Goal: Task Accomplishment & Management: Manage account settings

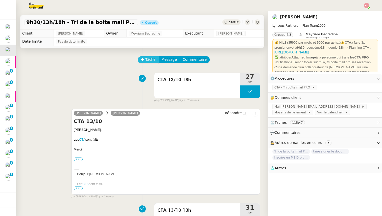
click at [146, 60] on span "Tâche" at bounding box center [150, 60] width 10 height 6
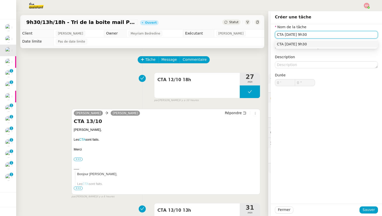
type input "CTA [DATE] 9h30"
click at [374, 214] on div "Fermer Sauver" at bounding box center [326, 210] width 111 height 12
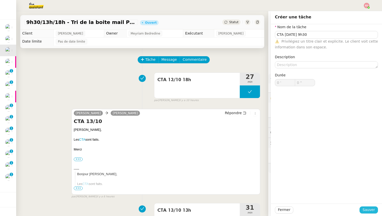
click at [371, 213] on span "Sauver" at bounding box center [368, 210] width 12 height 6
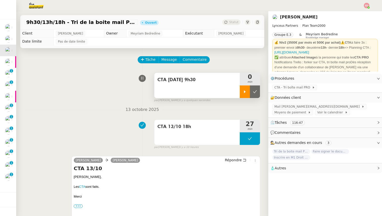
click at [243, 94] on div at bounding box center [244, 92] width 10 height 13
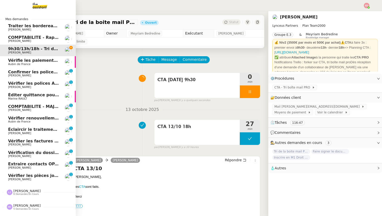
click at [15, 180] on span "[PERSON_NAME]" at bounding box center [19, 179] width 23 height 3
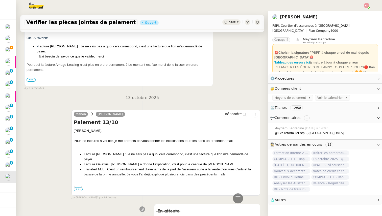
scroll to position [114, 0]
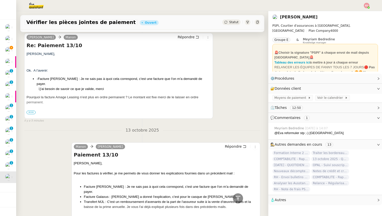
click at [32, 114] on span "•••" at bounding box center [30, 113] width 9 height 4
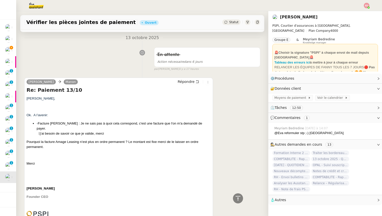
scroll to position [0, 0]
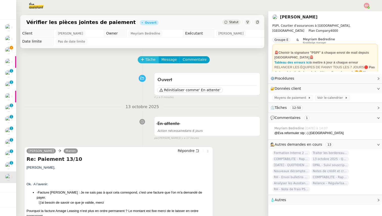
click at [144, 61] on icon at bounding box center [143, 60] width 4 height 4
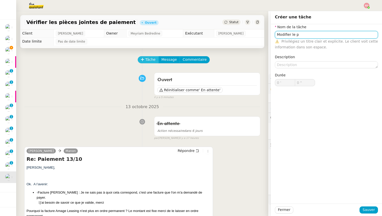
type input "Modifier le p"
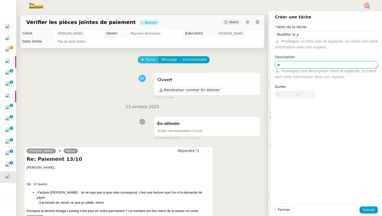
type textarea "i"
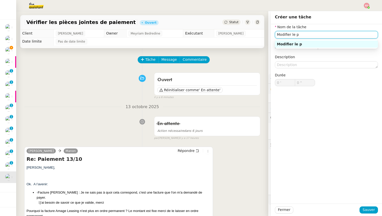
click at [318, 35] on input "Modifier le p" at bounding box center [326, 34] width 103 height 7
type input "Modifier le paiement"
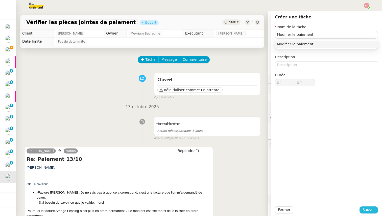
click at [363, 211] on span "Sauver" at bounding box center [368, 210] width 12 height 6
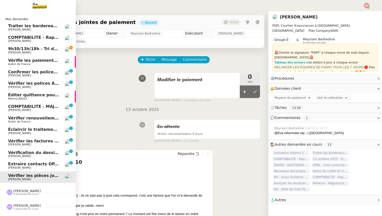
click at [14, 166] on span "Extraire contacts OPAL résidents [DEMOGRAPHIC_DATA]" at bounding box center [72, 164] width 128 height 5
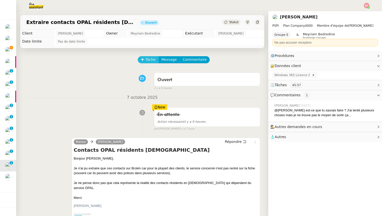
click at [145, 59] on span "Tâche" at bounding box center [150, 60] width 10 height 6
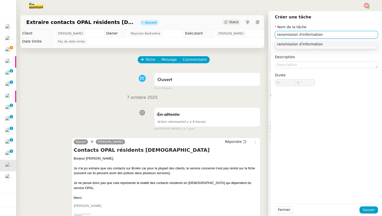
click at [277, 34] on input "ransmission d'information" at bounding box center [326, 34] width 103 height 7
click at [289, 35] on input "Transmission d'information" at bounding box center [326, 34] width 103 height 7
type input "Transmission d'information"
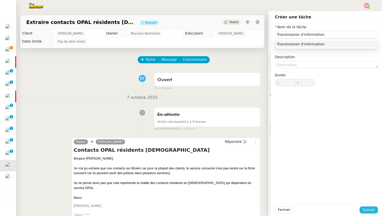
click at [372, 209] on span "Sauver" at bounding box center [368, 210] width 12 height 6
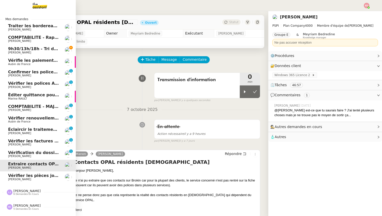
click at [20, 155] on span "[PERSON_NAME]" at bounding box center [19, 156] width 23 height 3
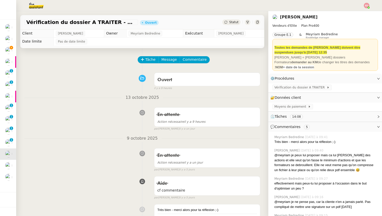
click at [149, 59] on span "Tâche" at bounding box center [150, 60] width 10 height 6
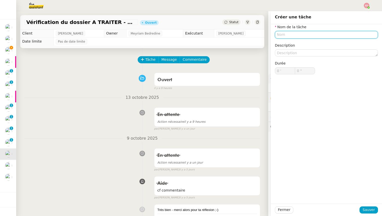
paste input "Transmission d'information"
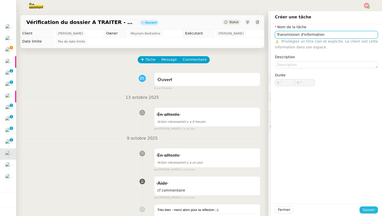
type input "Transmission d'information"
click at [364, 208] on span "Sauver" at bounding box center [368, 210] width 12 height 6
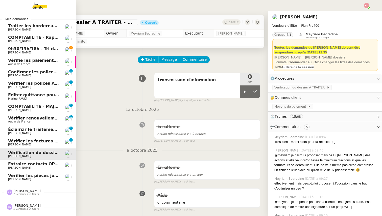
click at [11, 140] on span "Vérifier les factures formation ATOL VICHY" at bounding box center [56, 141] width 97 height 5
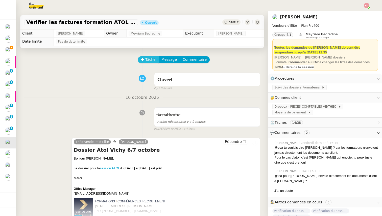
click at [147, 61] on span "Tâche" at bounding box center [150, 60] width 10 height 6
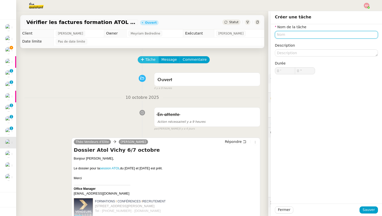
paste input "Transmission d'information"
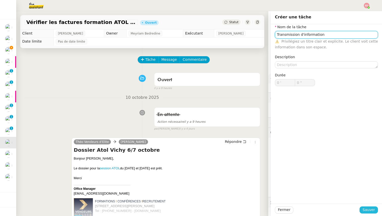
type input "Transmission d'information"
click at [369, 211] on span "Sauver" at bounding box center [368, 210] width 12 height 6
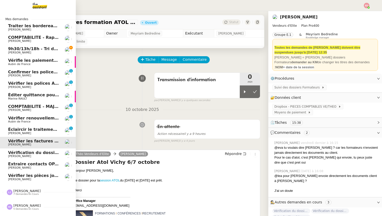
click at [19, 130] on span "Éclaircir le traitement des bordereaux GoldenCare" at bounding box center [65, 129] width 115 height 5
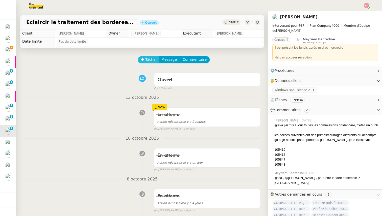
click at [149, 62] on span "Tâche" at bounding box center [150, 60] width 10 height 6
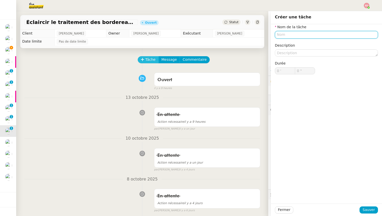
paste input "Transmission d'information"
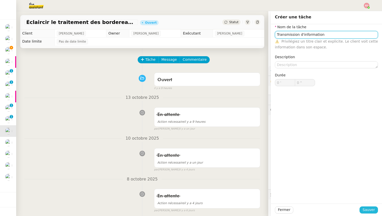
type input "Transmission d'information"
click at [370, 211] on span "Sauver" at bounding box center [368, 210] width 12 height 6
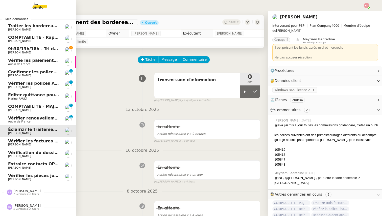
click at [15, 119] on span "Vérifier renouvellements Capital Vision" at bounding box center [52, 118] width 89 height 5
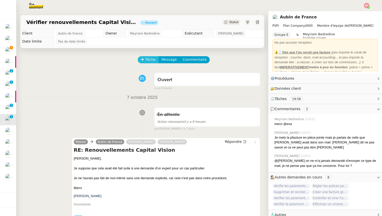
click at [147, 60] on span "Tâche" at bounding box center [150, 60] width 10 height 6
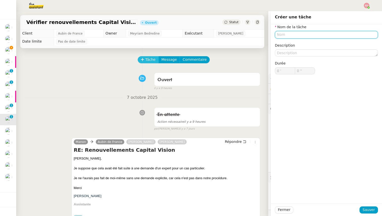
paste input "Transmission d'information"
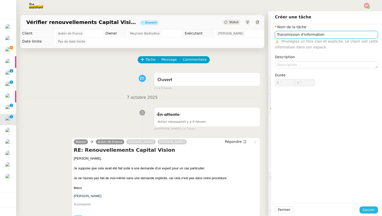
type input "Transmission d'information"
click at [369, 208] on span "Sauver" at bounding box center [368, 210] width 12 height 6
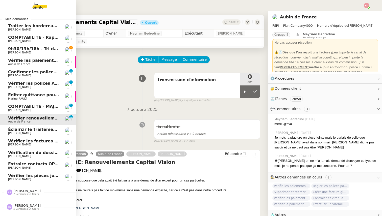
click at [12, 107] on span "COMPTABILITE - MAJ solde restant- [DATE]" at bounding box center [56, 106] width 96 height 5
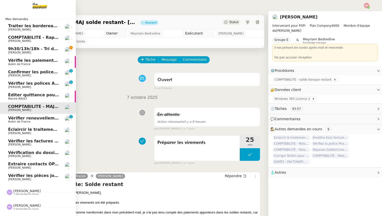
click at [12, 94] on span "Éditer quittance pour [GEOGRAPHIC_DATA]" at bounding box center [56, 95] width 97 height 5
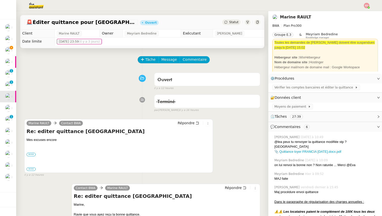
click at [236, 22] on span "Statut" at bounding box center [233, 22] width 9 height 4
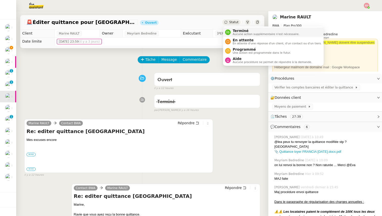
click at [239, 33] on span "Aucune action supplémentaire n'est nécessaire." at bounding box center [265, 34] width 67 height 3
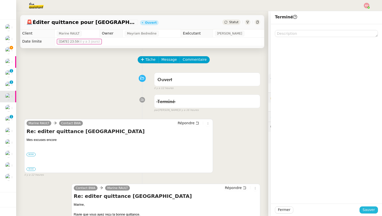
click at [367, 212] on span "Sauver" at bounding box center [368, 210] width 12 height 6
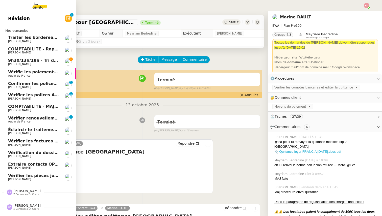
click at [15, 98] on span "[PERSON_NAME]" at bounding box center [19, 98] width 23 height 3
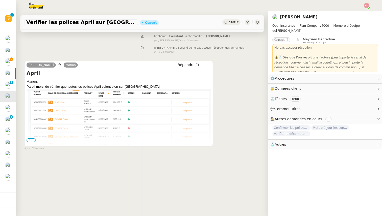
scroll to position [61, 0]
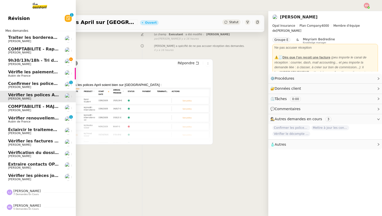
click at [16, 86] on span "[PERSON_NAME]" at bounding box center [19, 87] width 23 height 3
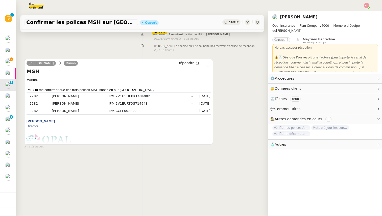
click at [30, 139] on span "•••" at bounding box center [30, 139] width 9 height 4
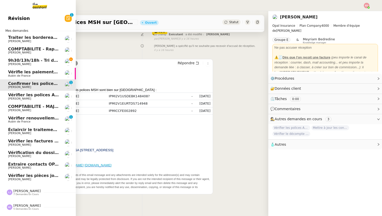
click at [20, 96] on span "Vérifier les polices April sur [GEOGRAPHIC_DATA]" at bounding box center [64, 95] width 112 height 5
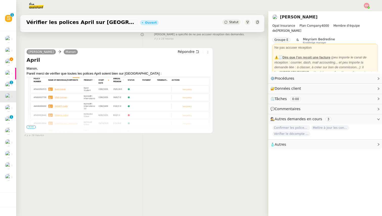
click at [33, 127] on span "•••" at bounding box center [30, 127] width 9 height 4
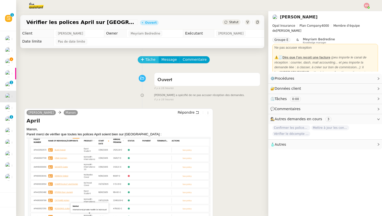
click at [148, 60] on span "Tâche" at bounding box center [150, 60] width 10 height 6
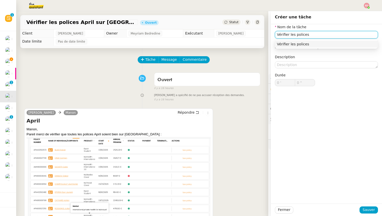
type input "Vérifier les polices"
click at [362, 206] on div "Fermer Sauver" at bounding box center [326, 210] width 111 height 12
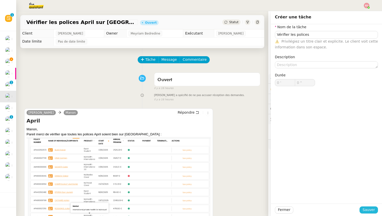
click at [362, 209] on button "Sauver" at bounding box center [368, 210] width 18 height 7
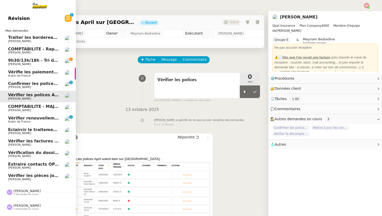
click at [23, 88] on span "[PERSON_NAME]" at bounding box center [19, 87] width 23 height 3
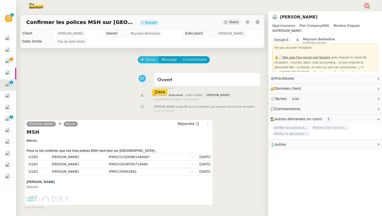
click at [149, 59] on span "Tâche" at bounding box center [150, 60] width 10 height 6
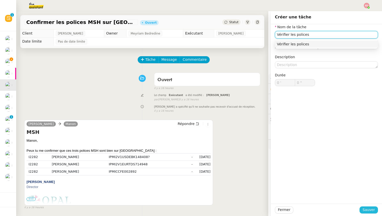
type input "Vérifier les polices"
click at [374, 209] on span "Sauver" at bounding box center [368, 210] width 12 height 6
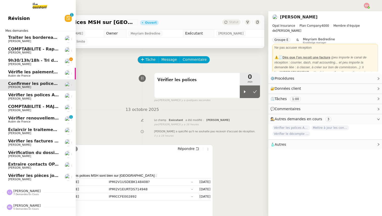
click at [24, 74] on span "Aubin de France" at bounding box center [19, 75] width 22 height 3
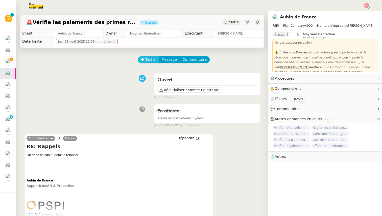
click at [150, 58] on span "Tâche" at bounding box center [150, 60] width 10 height 6
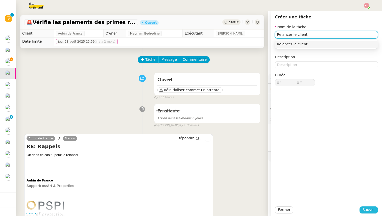
type input "Relancer le client"
click at [367, 210] on span "Sauver" at bounding box center [368, 210] width 12 height 6
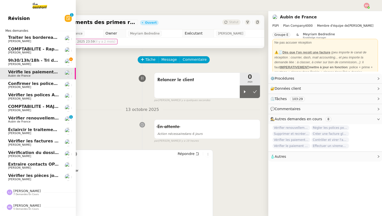
click at [21, 54] on span "[PERSON_NAME]" at bounding box center [19, 52] width 23 height 3
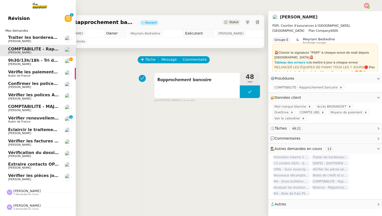
click at [21, 40] on span "[PERSON_NAME]" at bounding box center [19, 41] width 23 height 3
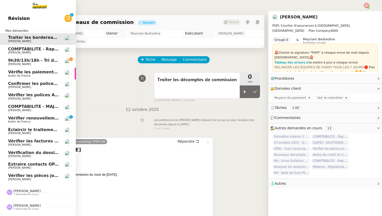
click at [26, 47] on span "COMPTABILITE - Rapprochement bancaire - [DATE]" at bounding box center [65, 49] width 115 height 5
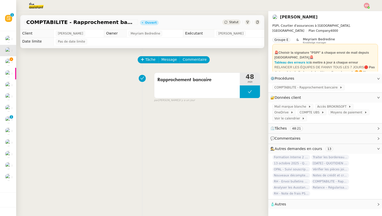
click at [234, 23] on span "Statut" at bounding box center [233, 22] width 9 height 4
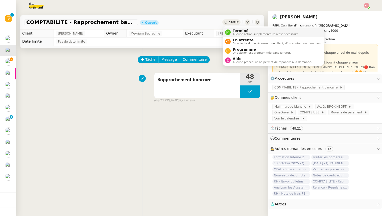
click at [234, 29] on span "Terminé" at bounding box center [265, 31] width 67 height 4
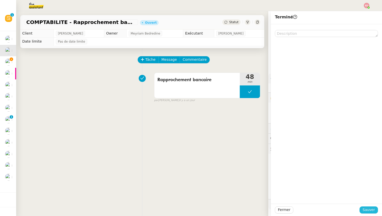
click at [366, 211] on span "Sauver" at bounding box center [368, 210] width 12 height 6
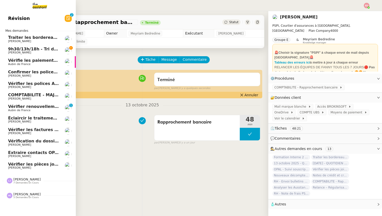
click at [17, 182] on span "7 demandes en cours" at bounding box center [25, 183] width 25 height 3
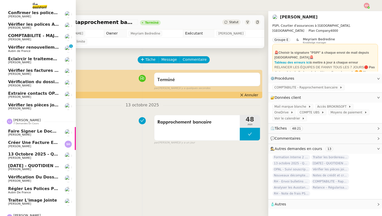
scroll to position [66, 0]
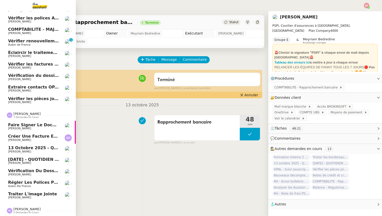
click at [26, 197] on span "[PERSON_NAME]" at bounding box center [19, 197] width 23 height 3
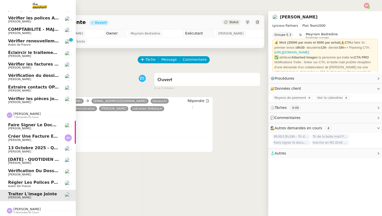
click at [21, 185] on span "Aubin de France" at bounding box center [19, 186] width 23 height 3
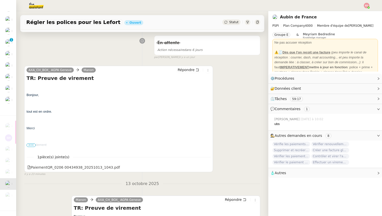
scroll to position [83, 0]
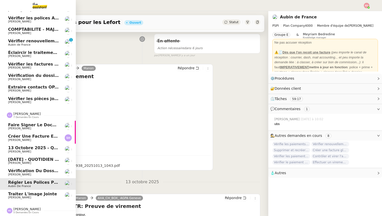
click at [19, 174] on span "[PERSON_NAME]" at bounding box center [19, 174] width 23 height 3
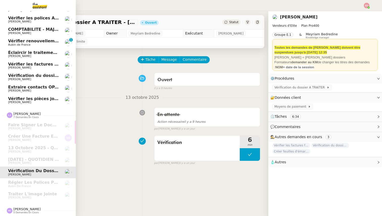
click at [18, 210] on span "[PERSON_NAME]" at bounding box center [26, 209] width 27 height 4
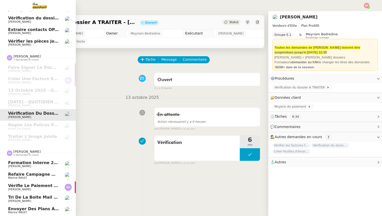
click at [26, 195] on link "Tri de la boite mail PERSO - [DATE] [PERSON_NAME]" at bounding box center [38, 199] width 76 height 12
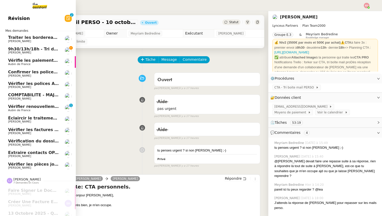
click at [32, 106] on span "Vérifier renouvellements Capital Vision" at bounding box center [52, 106] width 89 height 5
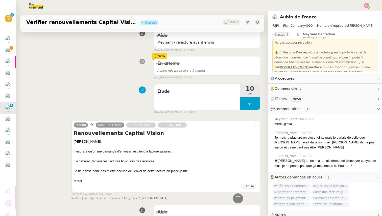
scroll to position [532, 0]
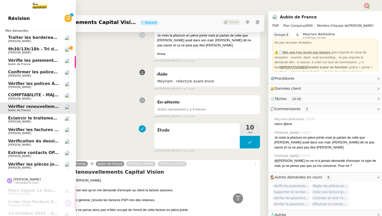
click at [10, 49] on span "9h30/13h/18h - Tri de la boite mail PRO - [DATE]" at bounding box center [62, 49] width 109 height 5
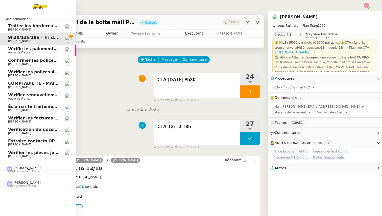
click at [20, 167] on span "[PERSON_NAME]" at bounding box center [26, 168] width 27 height 4
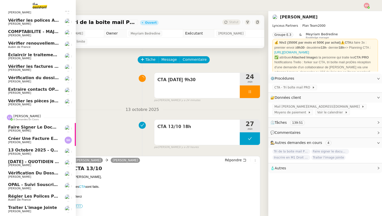
scroll to position [66, 0]
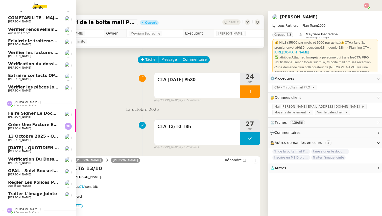
click at [20, 185] on span "Aubin de France" at bounding box center [19, 185] width 23 height 3
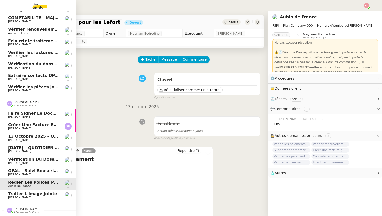
click at [24, 173] on span "OPAL - Suivi souscription des nouveaux assurés - 14 octobre 2025" at bounding box center [84, 171] width 153 height 5
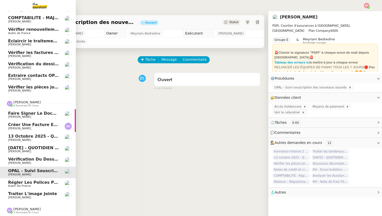
click at [21, 160] on span "Vérification du dossier A TRAITER - [DATE]" at bounding box center [56, 159] width 97 height 5
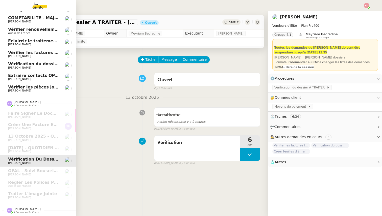
click at [19, 208] on span "[PERSON_NAME]" at bounding box center [26, 209] width 27 height 4
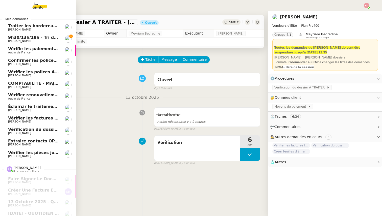
click at [47, 41] on span "[PERSON_NAME]" at bounding box center [33, 41] width 51 height 3
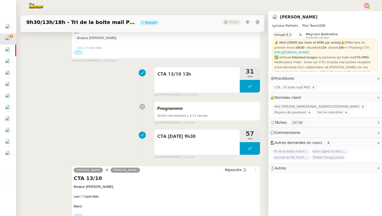
scroll to position [231, 0]
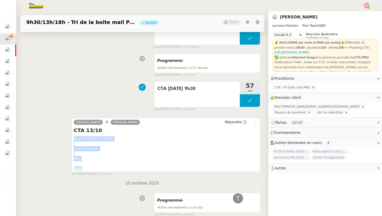
drag, startPoint x: 83, startPoint y: 158, endPoint x: 72, endPoint y: 139, distance: 22.2
click at [72, 139] on div "[PERSON_NAME] [PERSON_NAME] Répondre CTA 13/10 Bonjour [PERSON_NAME], Les CTA s…" at bounding box center [165, 145] width 189 height 54
copy div "Bonjour [PERSON_NAME], Les CTA sont faits. [GEOGRAPHIC_DATA]"
click at [236, 120] on span "Répondre" at bounding box center [233, 122] width 17 height 5
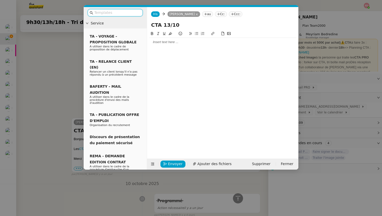
scroll to position [270, 0]
click at [157, 44] on div at bounding box center [222, 42] width 147 height 5
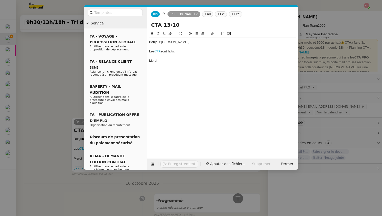
scroll to position [294, 0]
click at [169, 163] on span "Envoyer" at bounding box center [175, 164] width 14 height 6
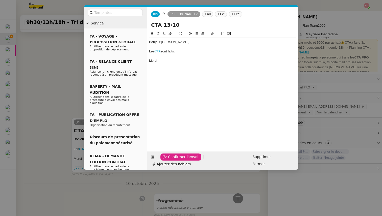
click at [169, 160] on span "Confirmer l'envoi" at bounding box center [183, 157] width 30 height 6
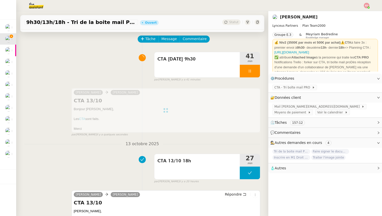
scroll to position [0, 0]
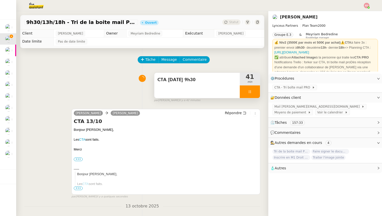
click at [256, 92] on div at bounding box center [249, 92] width 20 height 13
click at [256, 92] on icon at bounding box center [255, 92] width 4 height 4
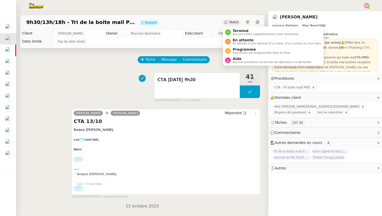
click at [228, 24] on div "Statut" at bounding box center [231, 22] width 18 height 6
click at [241, 51] on span "Une action est programmée dans le futur." at bounding box center [261, 52] width 58 height 3
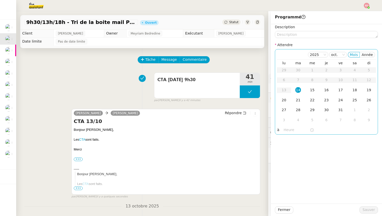
click at [297, 89] on div "14" at bounding box center [298, 90] width 6 height 6
click at [290, 128] on input "text" at bounding box center [296, 130] width 26 height 6
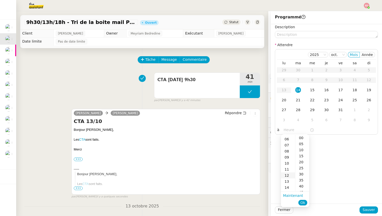
click at [287, 174] on div "12" at bounding box center [288, 176] width 14 height 6
click at [302, 173] on div "30" at bounding box center [302, 174] width 14 height 6
type input "12:30"
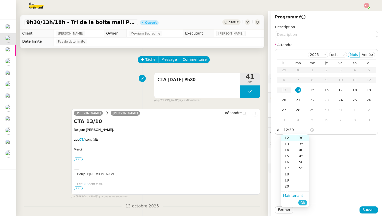
click at [302, 202] on span "Ok" at bounding box center [302, 202] width 5 height 5
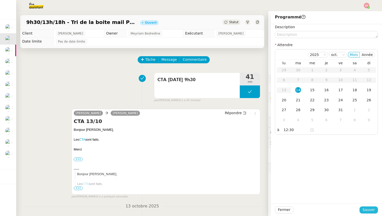
click at [374, 210] on span "Sauver" at bounding box center [368, 210] width 12 height 6
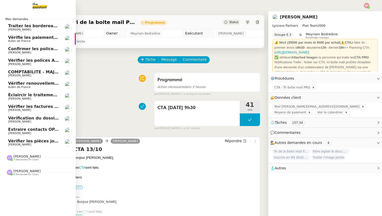
click at [32, 142] on span "Vérifier les pièces jointes de paiement" at bounding box center [52, 141] width 88 height 5
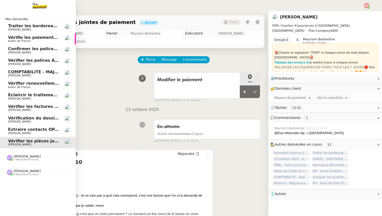
click at [30, 130] on span "Extraire contacts OPAL résidents [DEMOGRAPHIC_DATA]" at bounding box center [72, 129] width 128 height 5
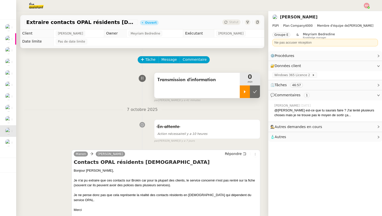
click at [244, 89] on div at bounding box center [244, 92] width 10 height 13
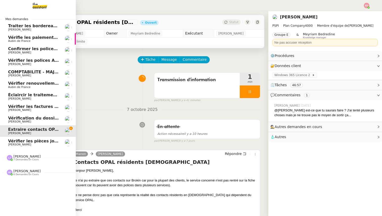
click at [18, 118] on span "Vérification du dossier A TRAITER - 6 octobre 2025" at bounding box center [65, 118] width 115 height 5
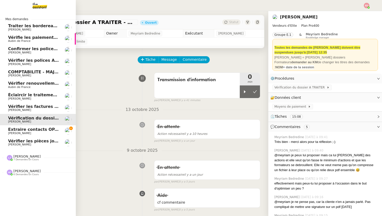
click at [20, 105] on span "Vérifier les factures formation ATOL VICHY" at bounding box center [56, 106] width 97 height 5
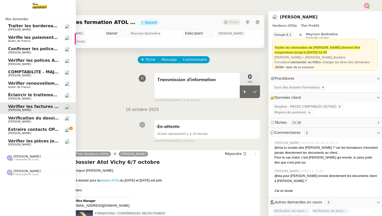
click at [21, 93] on span "Éclaircir le traitement des bordereaux GoldenCare" at bounding box center [65, 95] width 115 height 5
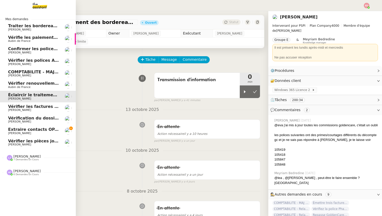
click at [22, 83] on span "Vérifier renouvellements Capital Vision" at bounding box center [52, 83] width 89 height 5
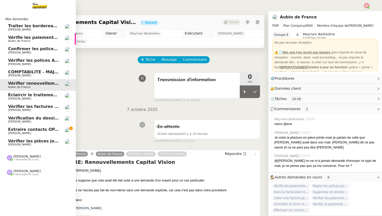
click at [25, 71] on span "COMPTABILITE - MAJ solde restant- [DATE]" at bounding box center [56, 72] width 96 height 5
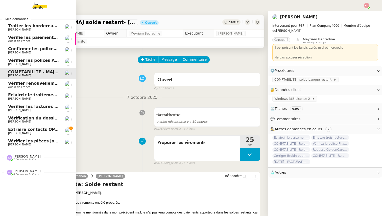
click at [31, 61] on span "Vérifier les polices April sur [GEOGRAPHIC_DATA]" at bounding box center [64, 60] width 112 height 5
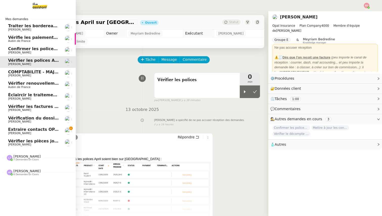
click at [32, 49] on span "Confirmer les polices MSH sur [GEOGRAPHIC_DATA]" at bounding box center [66, 48] width 117 height 5
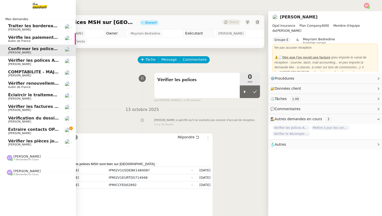
click at [31, 38] on span "Vérifie les paiements des primes récentes" at bounding box center [56, 37] width 96 height 5
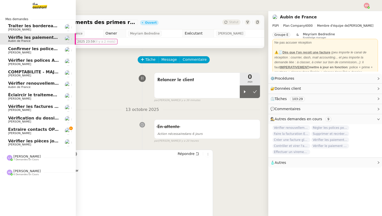
click at [31, 25] on span "Traiter les bordereaux de commission" at bounding box center [51, 25] width 86 height 5
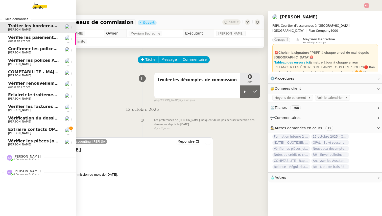
click at [37, 130] on span "Extraire contacts OPAL résidents [DEMOGRAPHIC_DATA]" at bounding box center [72, 129] width 128 height 5
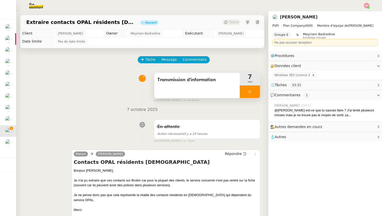
click at [254, 90] on div at bounding box center [249, 92] width 20 height 13
click at [254, 90] on icon at bounding box center [255, 92] width 4 height 4
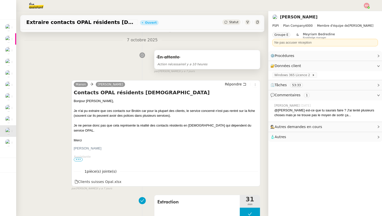
scroll to position [76, 0]
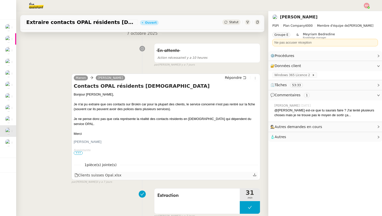
click at [255, 176] on icon at bounding box center [255, 175] width 4 height 4
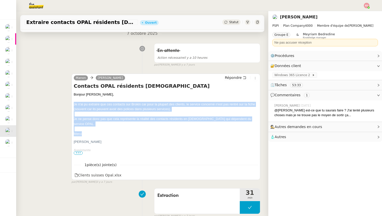
drag, startPoint x: 83, startPoint y: 129, endPoint x: 74, endPoint y: 103, distance: 27.6
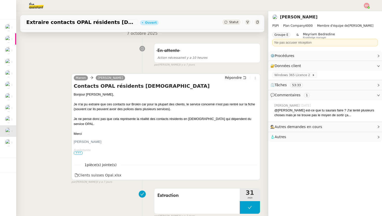
click at [85, 119] on div "Je ne pense donc pas que cela représente la réalité des contacts résidents en […" at bounding box center [166, 122] width 184 height 10
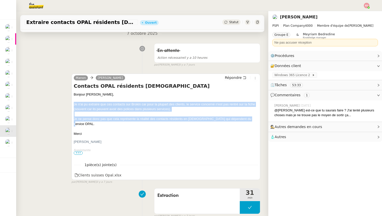
drag, startPoint x: 246, startPoint y: 119, endPoint x: 74, endPoint y: 105, distance: 172.7
copy div "Je n'ai pu extraire que ces contacts sur Brokin car pour la plupart des clients…"
click at [229, 78] on span "Répondre" at bounding box center [233, 77] width 17 height 5
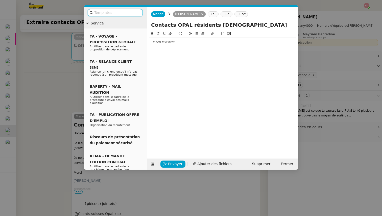
click at [128, 13] on input "text" at bounding box center [116, 13] width 45 height 6
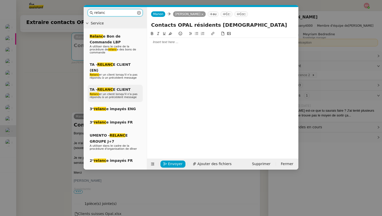
type input "relanc"
click at [120, 93] on span "Relanc er un client lorsqu'il n'a pas répondu à un précédent message" at bounding box center [114, 96] width 48 height 6
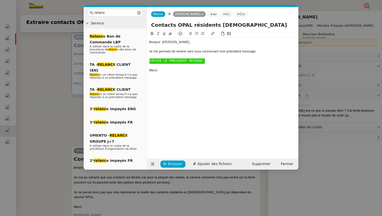
click at [156, 61] on span "COPIER LE PRECEDENT MESSAGE." at bounding box center [176, 61] width 55 height 4
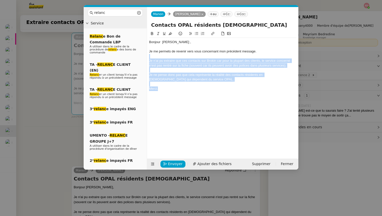
drag, startPoint x: 159, startPoint y: 90, endPoint x: 149, endPoint y: 58, distance: 33.6
click at [149, 58] on nz-spin "Bonjour ﻿ [PERSON_NAME] ﻿, Je me permets de revenir vers vous concernant mon pr…" at bounding box center [222, 92] width 151 height 122
click at [157, 34] on icon at bounding box center [158, 34] width 4 height 4
click at [199, 164] on span "Ajouter des fichiers" at bounding box center [214, 164] width 34 height 6
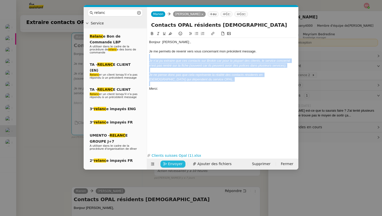
click at [169, 164] on span "Envoyer" at bounding box center [175, 164] width 14 height 6
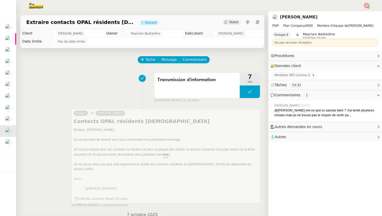
click at [233, 22] on span "Statut" at bounding box center [233, 22] width 9 height 4
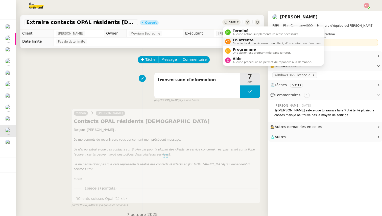
click at [237, 40] on span "En attente" at bounding box center [276, 40] width 89 height 4
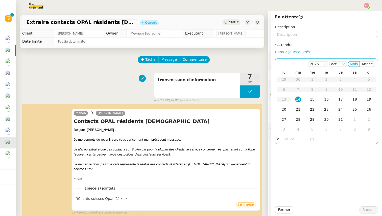
click at [297, 109] on div "21" at bounding box center [298, 110] width 6 height 6
click at [369, 208] on span "Sauver" at bounding box center [368, 210] width 12 height 6
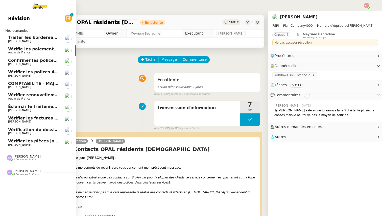
click at [29, 131] on span "Vérification du dossier A TRAITER - 6 octobre 2025" at bounding box center [65, 129] width 115 height 5
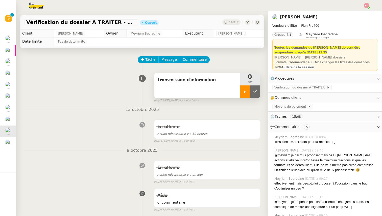
click at [245, 89] on div at bounding box center [244, 92] width 10 height 13
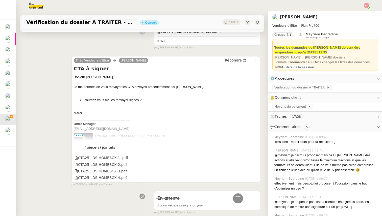
scroll to position [353, 0]
click at [254, 157] on icon at bounding box center [254, 157] width 3 height 3
click at [255, 168] on div at bounding box center [255, 165] width 4 height 7
click at [255, 165] on icon at bounding box center [255, 165] width 4 height 4
click at [255, 172] on icon at bounding box center [254, 171] width 3 height 3
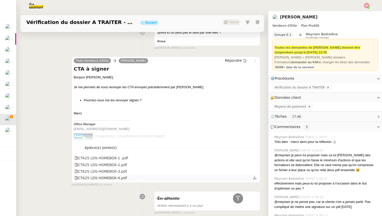
click at [254, 179] on icon at bounding box center [254, 177] width 3 height 3
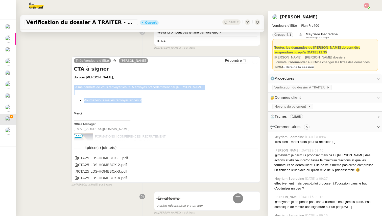
drag, startPoint x: 144, startPoint y: 101, endPoint x: 73, endPoint y: 85, distance: 73.4
click at [73, 85] on div "Théo Vendeurs d’Elite [PERSON_NAME] Répondre CTA à signer [PERSON_NAME], Je me …" at bounding box center [165, 120] width 189 height 126
copy div "Je me permets de vous renvoyer les CTA envoyés précédemment par [PERSON_NAME]. …"
click at [232, 60] on span "Répondre" at bounding box center [233, 60] width 17 height 5
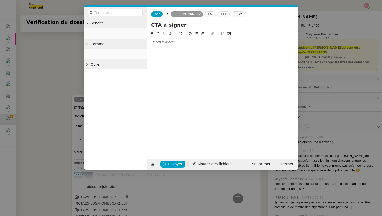
scroll to position [391, 0]
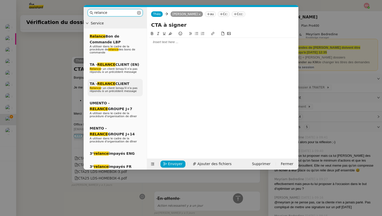
type input "relance"
click at [111, 87] on span "Relance r un client lorsqu'il n'a pas répondu à un précédent message" at bounding box center [114, 90] width 48 height 6
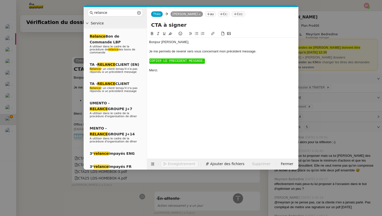
click at [166, 41] on div "Bonjour ﻿[PERSON_NAME]," at bounding box center [222, 42] width 147 height 5
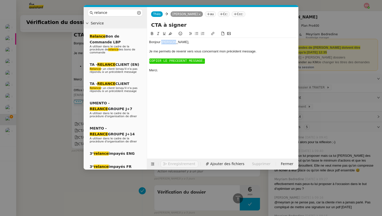
click at [166, 41] on div "Bonjour ﻿[PERSON_NAME]," at bounding box center [222, 42] width 147 height 5
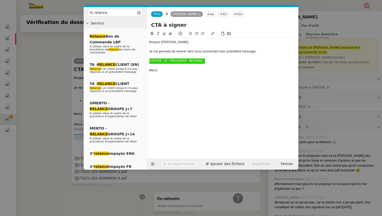
click at [170, 62] on span "COPIER LE PRECEDENT MESSAGE." at bounding box center [176, 61] width 55 height 4
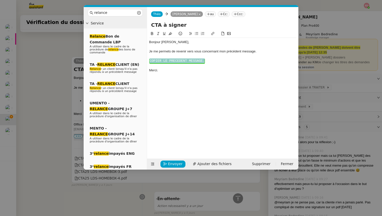
click at [170, 62] on span "COPIER LE PRECEDENT MESSAGE." at bounding box center [176, 61] width 55 height 4
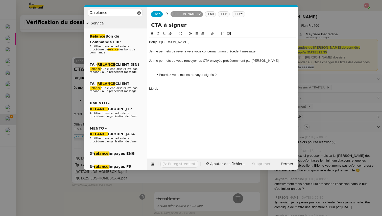
click at [166, 70] on div at bounding box center [222, 70] width 147 height 5
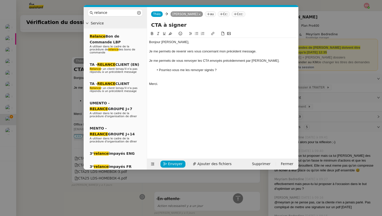
scroll to position [447, 0]
click at [159, 76] on div at bounding box center [222, 75] width 147 height 5
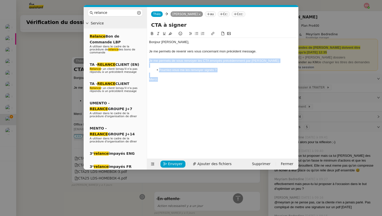
drag, startPoint x: 160, startPoint y: 80, endPoint x: 148, endPoint y: 61, distance: 22.5
click at [148, 61] on nz-spin "Bonjour ﻿[PERSON_NAME], Je me permets de revenir vers vous concernant mon précé…" at bounding box center [222, 92] width 151 height 122
click at [158, 33] on icon at bounding box center [158, 34] width 4 height 4
click at [204, 165] on span "Ajouter des fichiers" at bounding box center [214, 164] width 34 height 6
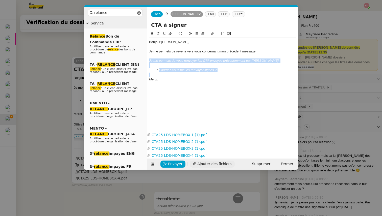
scroll to position [483, 0]
click at [169, 163] on span "Envoyer" at bounding box center [175, 164] width 14 height 6
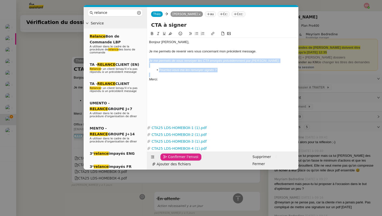
click at [169, 160] on span "Confirmer l'envoi" at bounding box center [183, 157] width 30 height 6
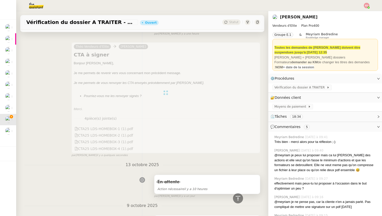
scroll to position [0, 0]
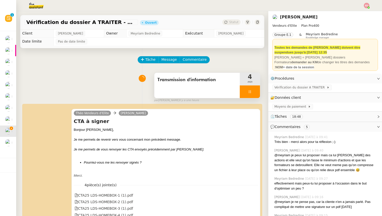
click at [255, 92] on div at bounding box center [249, 92] width 20 height 13
click at [255, 92] on icon at bounding box center [255, 91] width 4 height 3
click at [234, 21] on span "Statut" at bounding box center [233, 22] width 9 height 4
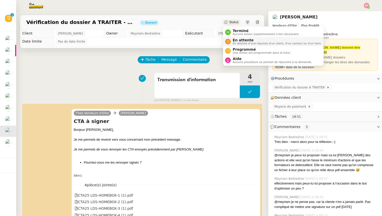
click at [237, 38] on span "En attente" at bounding box center [276, 40] width 89 height 4
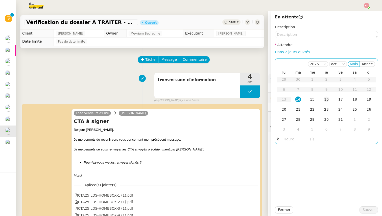
click at [327, 99] on div "16" at bounding box center [326, 100] width 6 height 6
click at [369, 214] on div "Fermer Sauver" at bounding box center [326, 210] width 111 height 12
click at [368, 210] on span "Sauver" at bounding box center [368, 210] width 12 height 6
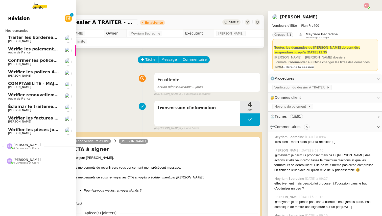
click at [11, 120] on span "Vérifier les factures formation ATOL VICHY" at bounding box center [56, 118] width 97 height 5
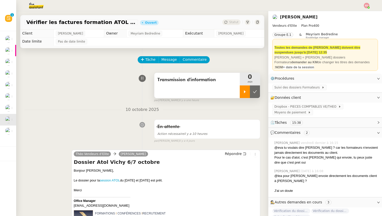
click at [245, 93] on icon at bounding box center [245, 92] width 4 height 4
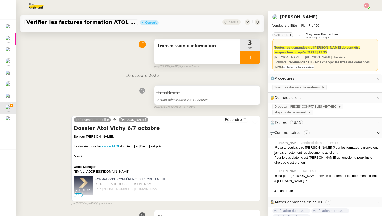
scroll to position [39, 0]
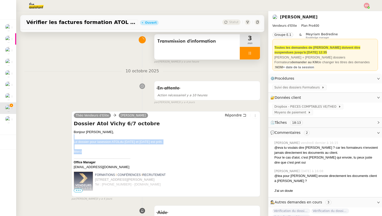
drag, startPoint x: 84, startPoint y: 151, endPoint x: 73, endPoint y: 139, distance: 15.8
click at [74, 139] on div "Bonjour [PERSON_NAME], Le dossier pour la session ATOL du [DATE] et [DATE] est …" at bounding box center [166, 163] width 184 height 67
click at [111, 140] on div "Le dossier pour la session ATOL du [DATE] et [DATE] est prêt." at bounding box center [166, 142] width 184 height 5
click at [88, 140] on div "Le dossier pour la session ATOL du [DATE] et [DATE] est prêt." at bounding box center [166, 142] width 184 height 5
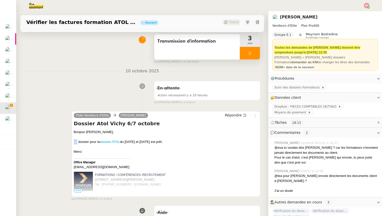
click at [88, 140] on div "Le dossier pour la session ATOL du [DATE] et [DATE] est prêt." at bounding box center [166, 142] width 184 height 5
copy div "Le dossier pour la session ATOL du [DATE] et [DATE] est prêt."
click at [232, 115] on span "Répondre" at bounding box center [233, 115] width 17 height 5
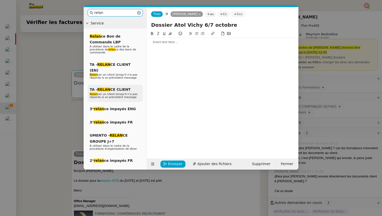
type input "relan"
click at [115, 85] on div "TA - RELAN CE CLIENT Relan cer un client lorsqu'il n'a pas répondu à un précéde…" at bounding box center [115, 93] width 55 height 17
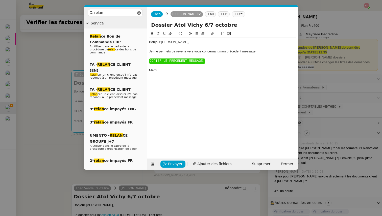
click at [151, 60] on span "COPIER LE PRECEDENT MESSAGE." at bounding box center [176, 61] width 55 height 4
drag, startPoint x: 160, startPoint y: 71, endPoint x: 146, endPoint y: 62, distance: 17.7
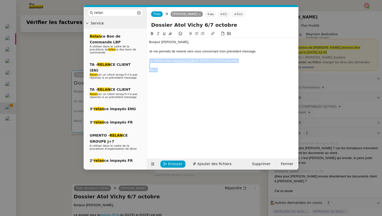
click at [146, 62] on nz-layout "relan Service Relan ce Bon de Commande LBP A utiliser dans le cadre de la procé…" at bounding box center [191, 88] width 214 height 163
click at [158, 32] on icon at bounding box center [158, 34] width 4 height 4
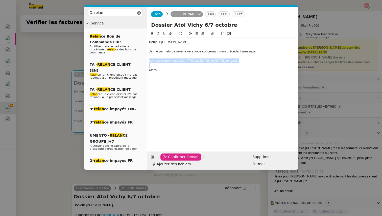
click at [172, 160] on span "Confirmer l'envoi" at bounding box center [183, 157] width 30 height 6
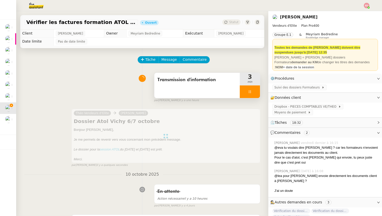
click at [256, 92] on div at bounding box center [249, 92] width 20 height 13
click at [256, 92] on icon at bounding box center [255, 92] width 4 height 4
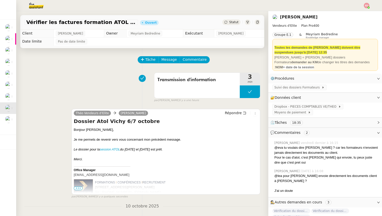
click at [232, 23] on span "Statut" at bounding box center [233, 22] width 9 height 4
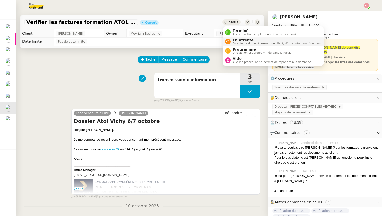
click at [238, 39] on span "En attente" at bounding box center [276, 40] width 89 height 4
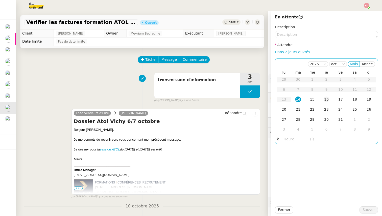
click at [325, 99] on div "16" at bounding box center [326, 100] width 6 height 6
click at [370, 208] on span "Sauver" at bounding box center [368, 210] width 12 height 6
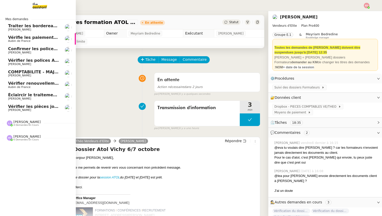
click at [10, 97] on span "Éclaircir le traitement des bordereaux GoldenCare" at bounding box center [65, 95] width 115 height 5
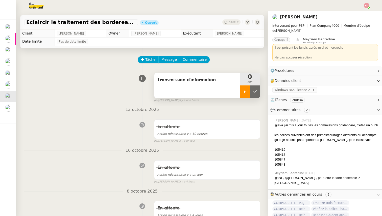
click at [245, 88] on div at bounding box center [244, 92] width 10 height 13
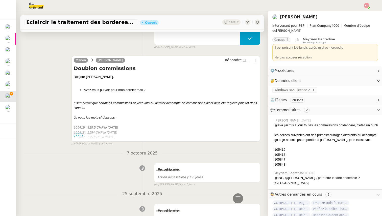
scroll to position [186, 0]
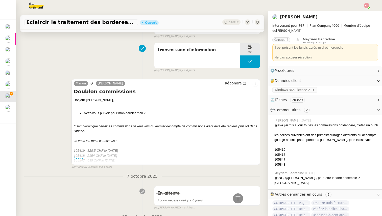
click at [79, 159] on span "•••" at bounding box center [78, 159] width 9 height 4
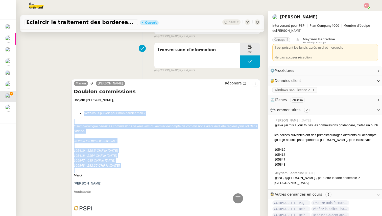
drag, startPoint x: 79, startPoint y: 109, endPoint x: 130, endPoint y: 168, distance: 77.3
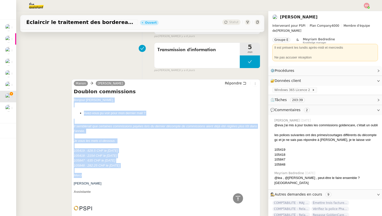
drag, startPoint x: 84, startPoint y: 176, endPoint x: 73, endPoint y: 98, distance: 78.9
copy div "[PERSON_NAME], Avez-vous pu voir pour mon dernier mail ? Il semblerait que cert…"
click at [240, 84] on span "Répondre" at bounding box center [233, 83] width 17 height 5
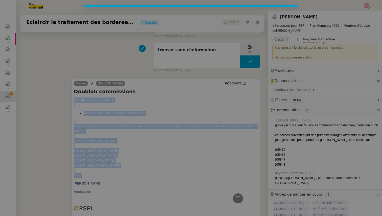
scroll to position [225, 0]
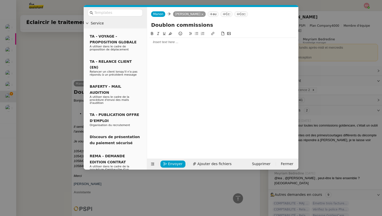
click at [157, 42] on div at bounding box center [222, 42] width 147 height 5
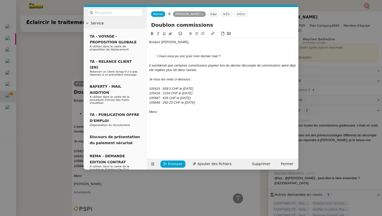
scroll to position [291, 0]
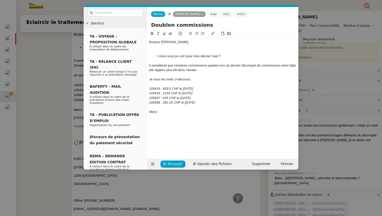
click at [157, 50] on div at bounding box center [222, 51] width 147 height 5
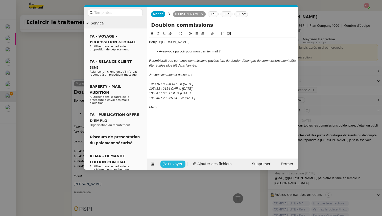
click at [170, 164] on span "Envoyer" at bounding box center [175, 164] width 14 height 6
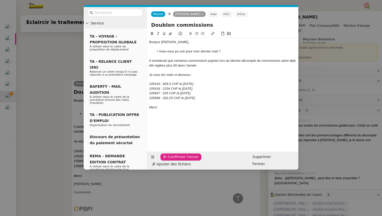
click at [170, 160] on span "Confirmer l'envoi" at bounding box center [183, 157] width 30 height 6
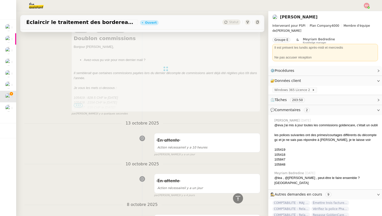
scroll to position [0, 0]
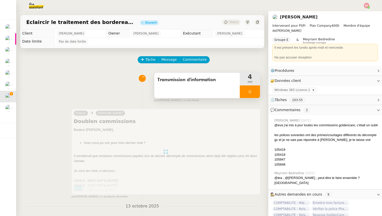
click at [257, 89] on div at bounding box center [249, 92] width 20 height 13
click at [257, 89] on button at bounding box center [255, 92] width 10 height 13
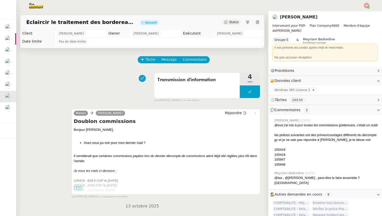
click at [234, 20] on div "Statut" at bounding box center [231, 22] width 18 height 6
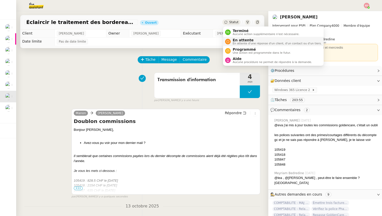
click at [236, 38] on span "En attente" at bounding box center [276, 40] width 89 height 4
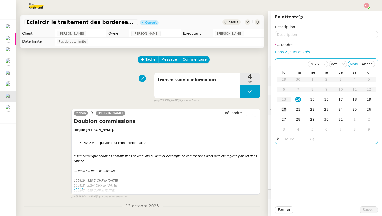
click at [282, 108] on div "20" at bounding box center [284, 110] width 6 height 6
click at [363, 209] on button "Sauver" at bounding box center [368, 210] width 18 height 7
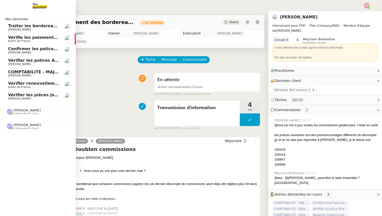
click at [7, 88] on link "Vérifier renouvellements Capital Vision Aubin de [GEOGRAPHIC_DATA]" at bounding box center [38, 85] width 76 height 12
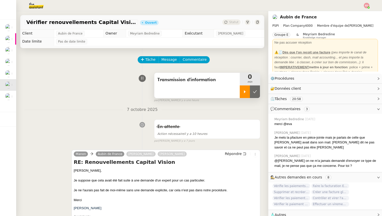
click at [247, 88] on div at bounding box center [244, 92] width 10 height 13
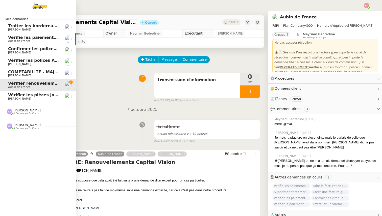
click at [12, 70] on span "COMPTABILITE - MAJ solde restant- [DATE]" at bounding box center [56, 72] width 96 height 5
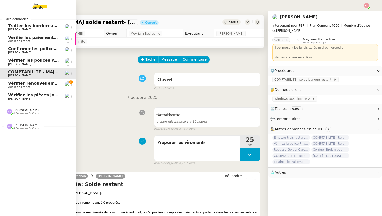
click at [17, 83] on span "Vérifier renouvellements Capital Vision" at bounding box center [52, 83] width 89 height 5
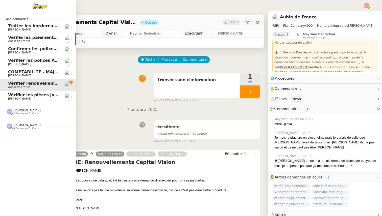
click at [17, 110] on span "[PERSON_NAME]" at bounding box center [26, 111] width 27 height 4
click at [26, 170] on span "[PERSON_NAME]" at bounding box center [26, 171] width 27 height 4
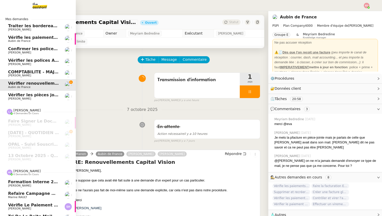
scroll to position [31, 0]
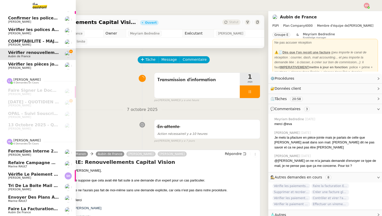
click at [28, 209] on span "Faire la facturation E. Franc" at bounding box center [40, 209] width 65 height 5
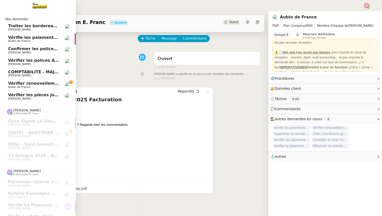
click at [13, 84] on span "Vérifier renouvellements Capital Vision" at bounding box center [52, 83] width 89 height 5
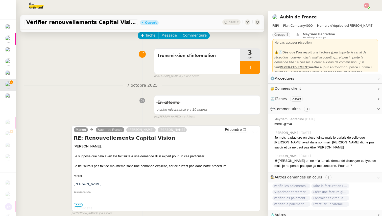
scroll to position [25, 0]
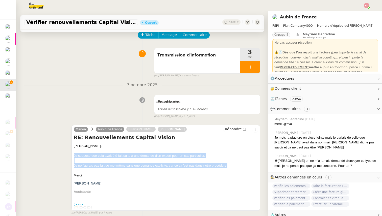
drag, startPoint x: 228, startPoint y: 166, endPoint x: 73, endPoint y: 156, distance: 154.5
click at [73, 156] on div "[PERSON_NAME] de France [PERSON_NAME] RE: Renouvellements Capital Vision [PERSO…" at bounding box center [165, 168] width 189 height 86
copy div "Je suppose que cela avait été fait suite à une demande d'un expert pour un cas …"
click at [241, 128] on span "Répondre" at bounding box center [233, 129] width 17 height 5
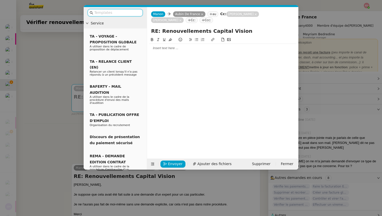
click at [112, 13] on input "text" at bounding box center [116, 13] width 45 height 6
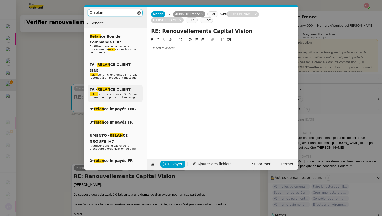
type input "relan"
click at [117, 88] on span "TA - RELAN CE CLIENT" at bounding box center [110, 90] width 41 height 4
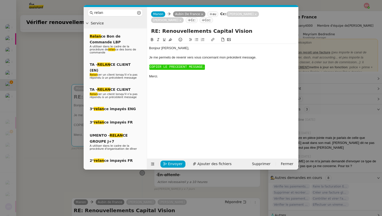
click at [162, 66] on span "COPIER LE PRECEDENT MESSAGE." at bounding box center [176, 67] width 55 height 4
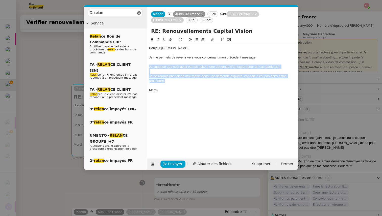
drag, startPoint x: 167, startPoint y: 81, endPoint x: 145, endPoint y: 67, distance: 25.9
click at [145, 67] on nz-layout "relan Service Relan ce Bon de Commande LBP A utiliser dans le cadre de la procé…" at bounding box center [191, 88] width 214 height 163
drag, startPoint x: 162, startPoint y: 90, endPoint x: 146, endPoint y: 66, distance: 29.0
click at [146, 66] on nz-layout "relan Service Relan ce Bon de Commande LBP A utiliser dans le cadre de la procé…" at bounding box center [191, 88] width 214 height 163
click at [159, 38] on icon at bounding box center [158, 39] width 2 height 3
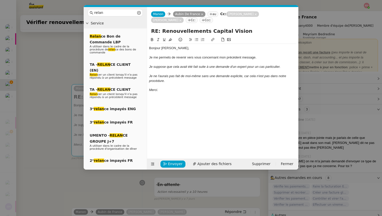
click at [181, 19] on icon at bounding box center [180, 20] width 3 height 3
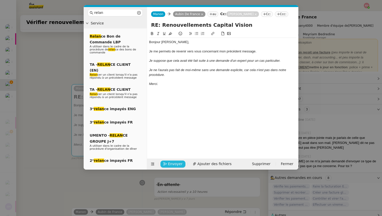
click at [173, 163] on span "Envoyer" at bounding box center [175, 164] width 14 height 6
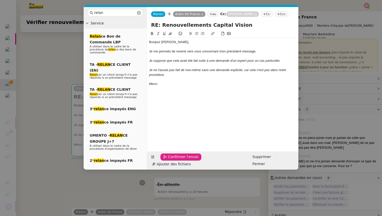
click at [173, 160] on span "Confirmer l'envoi" at bounding box center [183, 157] width 30 height 6
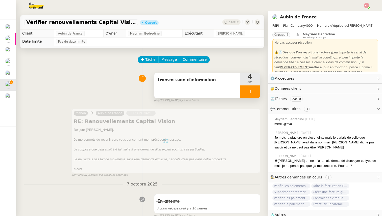
click at [256, 91] on div at bounding box center [249, 92] width 20 height 13
click at [256, 91] on icon at bounding box center [255, 92] width 4 height 4
click at [236, 22] on span "Statut" at bounding box center [233, 22] width 9 height 4
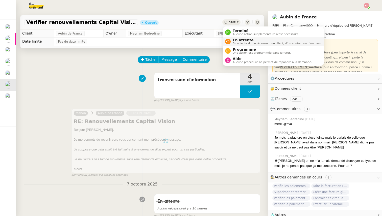
click at [243, 39] on span "En attente" at bounding box center [276, 40] width 89 height 4
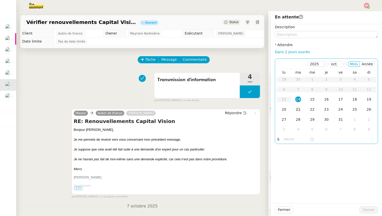
click at [298, 109] on div "21" at bounding box center [298, 110] width 6 height 6
click at [367, 209] on span "Sauver" at bounding box center [368, 210] width 12 height 6
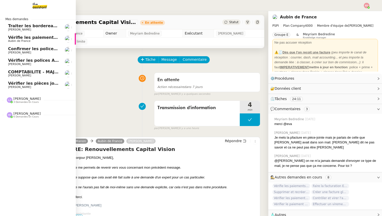
click at [9, 71] on span "COMPTABILITE - MAJ solde restant- [DATE]" at bounding box center [56, 72] width 96 height 5
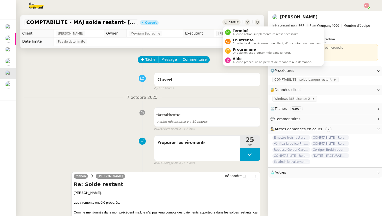
click at [233, 22] on span "Statut" at bounding box center [233, 22] width 9 height 4
click at [237, 42] on span "En attente d'une réponse d'un client, d'un contact ou d'un tiers." at bounding box center [276, 43] width 89 height 3
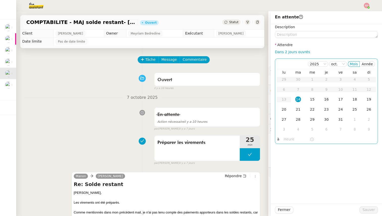
click at [326, 99] on div "16" at bounding box center [326, 100] width 6 height 6
click at [363, 212] on span "Sauver" at bounding box center [368, 210] width 12 height 6
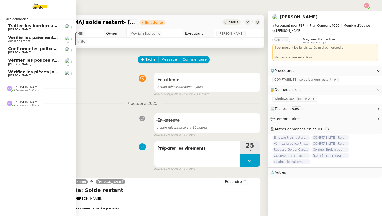
click at [21, 27] on span "Traiter les bordereaux de commission" at bounding box center [51, 25] width 86 height 5
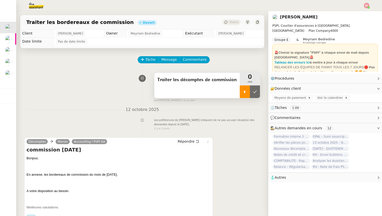
click at [244, 94] on icon at bounding box center [245, 92] width 4 height 4
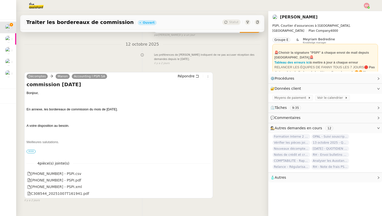
scroll to position [66, 0]
click at [207, 193] on icon at bounding box center [207, 193] width 3 height 3
click at [207, 179] on icon at bounding box center [207, 180] width 4 height 4
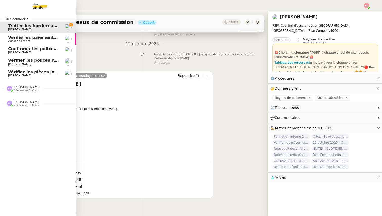
click at [21, 91] on span "2 demandes en cours" at bounding box center [25, 90] width 25 height 3
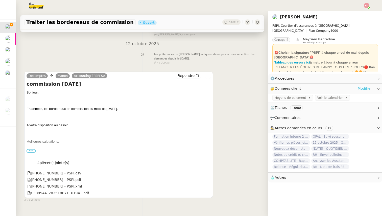
click at [368, 89] on link "Modifier" at bounding box center [364, 89] width 14 height 6
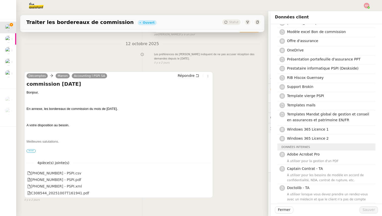
scroll to position [514, 0]
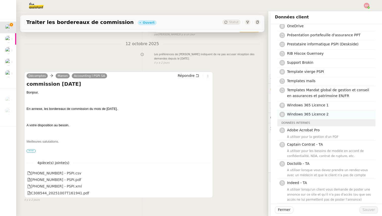
click at [309, 112] on span "Windows 365 Licence 2" at bounding box center [308, 114] width 42 height 4
click at [364, 212] on span "Sauver" at bounding box center [368, 210] width 12 height 6
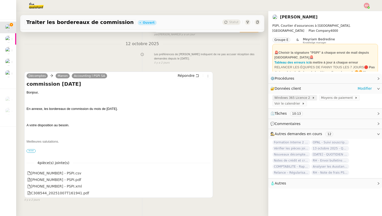
click at [293, 98] on span "Windows 365 Licence 2" at bounding box center [293, 97] width 38 height 5
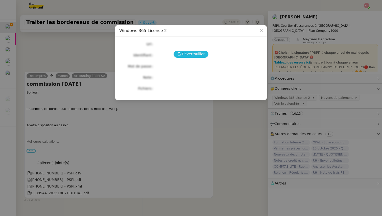
click at [198, 53] on span "Déverrouiller" at bounding box center [193, 54] width 23 height 6
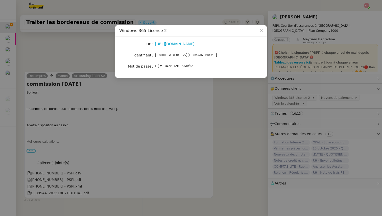
click at [170, 66] on span "R(798426020356uf!?" at bounding box center [174, 66] width 38 height 4
copy span "R(798426020356uf!?"
click at [61, 65] on nz-modal-container "Windows 365 Licence 2 Url [URL][DOMAIN_NAME] Identifiant [EMAIL_ADDRESS][DOMAIN…" at bounding box center [191, 108] width 382 height 216
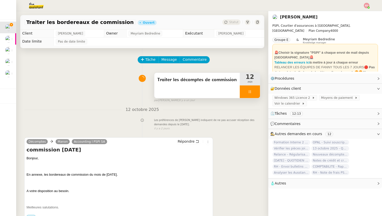
click at [261, 90] on div "Tâche Message Commentaire Veuillez patienter une erreur s'est produite 👌👌👌 mess…" at bounding box center [142, 162] width 252 height 228
click at [256, 90] on div at bounding box center [249, 92] width 20 height 13
click at [256, 90] on icon at bounding box center [255, 92] width 4 height 4
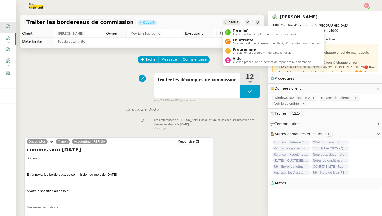
click at [236, 23] on span "Statut" at bounding box center [233, 22] width 9 height 4
click at [237, 28] on li "Terminé Aucune action supplémentaire n'est nécessaire." at bounding box center [273, 32] width 100 height 9
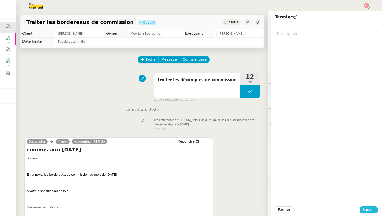
click at [369, 210] on span "Sauver" at bounding box center [368, 210] width 12 height 6
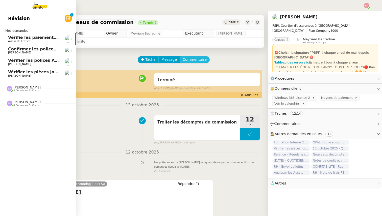
click at [10, 38] on span "Vérifie les paiements des primes récentes" at bounding box center [56, 37] width 96 height 5
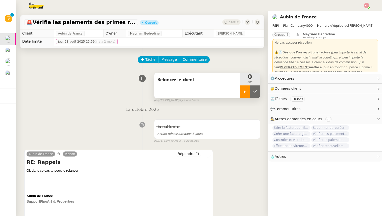
click at [248, 91] on div at bounding box center [244, 92] width 10 height 13
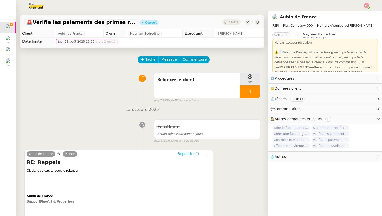
click at [188, 156] on span "Répondre" at bounding box center [185, 153] width 17 height 5
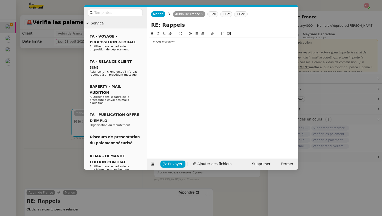
click at [174, 44] on div at bounding box center [222, 42] width 147 height 5
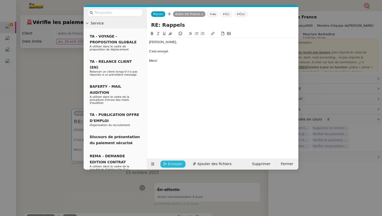
click at [169, 164] on span "Envoyer" at bounding box center [175, 164] width 14 height 6
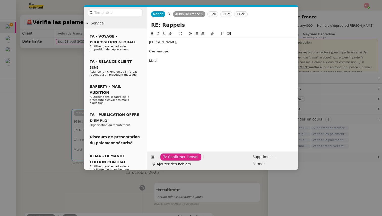
click at [169, 160] on span "Confirmer l'envoi" at bounding box center [183, 157] width 30 height 6
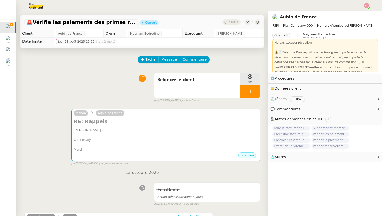
scroll to position [4, 0]
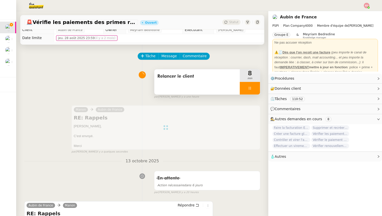
click at [257, 89] on div at bounding box center [249, 88] width 20 height 13
click at [257, 89] on button at bounding box center [255, 88] width 10 height 13
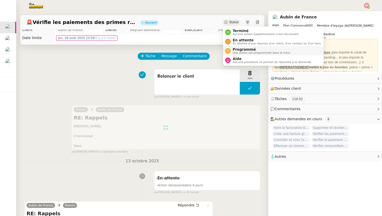
click at [244, 51] on span "Programmé" at bounding box center [261, 49] width 58 height 4
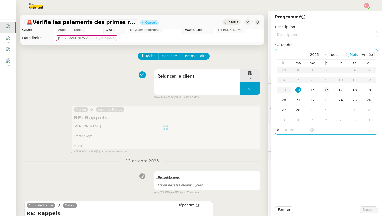
click at [327, 92] on div "16" at bounding box center [326, 90] width 6 height 6
click at [376, 207] on button "Sauver" at bounding box center [368, 210] width 18 height 7
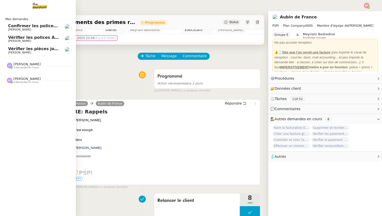
click at [13, 28] on span "[PERSON_NAME]" at bounding box center [19, 29] width 23 height 3
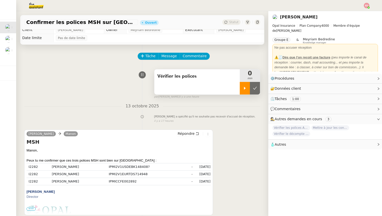
click at [247, 88] on div at bounding box center [244, 88] width 10 height 13
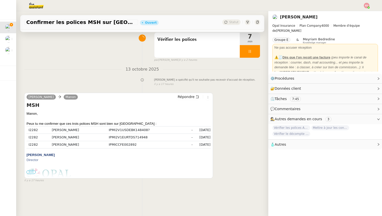
scroll to position [41, 0]
click at [31, 173] on span "•••" at bounding box center [30, 172] width 9 height 4
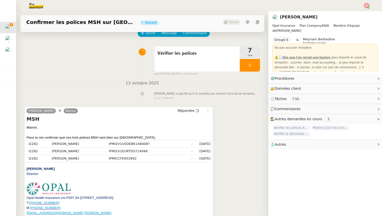
scroll to position [0, 0]
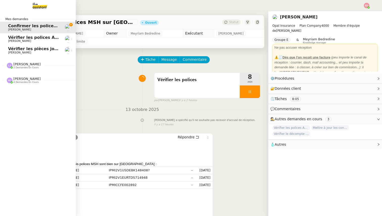
click at [18, 66] on span "2 demandes en cours" at bounding box center [25, 67] width 25 height 3
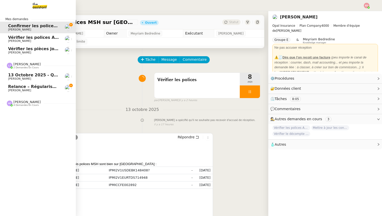
click at [22, 85] on span "Relance – Régularisation du paiement d’assurance" at bounding box center [66, 86] width 116 height 5
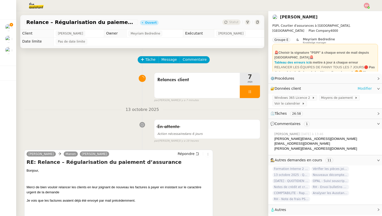
click at [368, 89] on link "Modifier" at bounding box center [364, 89] width 14 height 6
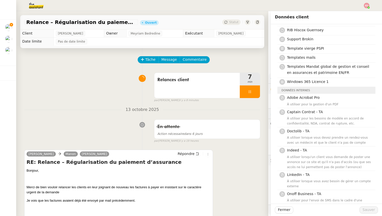
scroll to position [549, 0]
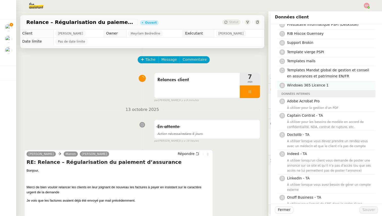
click at [314, 83] on span "Windows 365 Licence 1" at bounding box center [308, 85] width 42 height 4
click at [371, 212] on span "Sauver" at bounding box center [368, 210] width 12 height 6
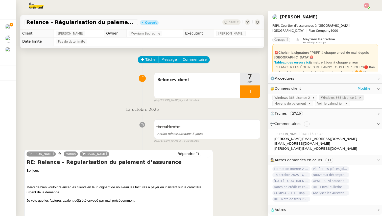
click at [330, 99] on span "Windows 365 Licence 1" at bounding box center [340, 97] width 38 height 5
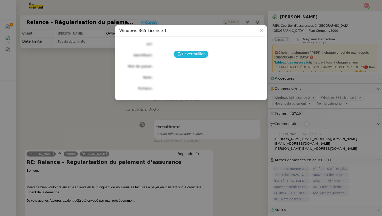
click at [197, 55] on span "Déverrouiller" at bounding box center [193, 54] width 23 height 6
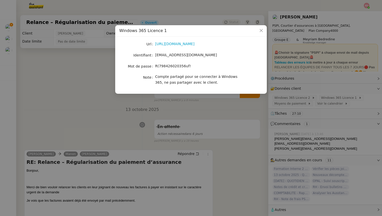
click at [171, 67] on span "R(798426020356uf!" at bounding box center [173, 66] width 36 height 4
copy span "R(798426020356uf!"
click at [81, 76] on nz-modal-container "Windows 365 Licence 1 Url [URL][DOMAIN_NAME] Identifiant [EMAIL_ADDRESS][DOMAIN…" at bounding box center [191, 108] width 382 height 216
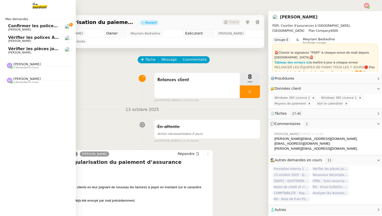
click at [13, 27] on span "Confirmer les polices MSH sur [GEOGRAPHIC_DATA]" at bounding box center [66, 25] width 117 height 5
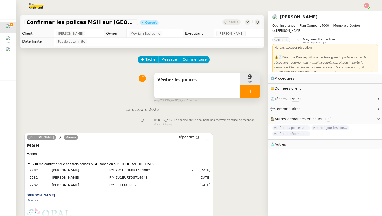
click at [251, 92] on icon at bounding box center [250, 92] width 4 height 4
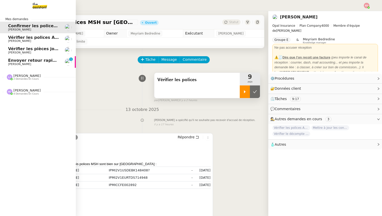
click at [12, 60] on span "Envoyer retour rapide à RH [PERSON_NAME]" at bounding box center [58, 60] width 101 height 5
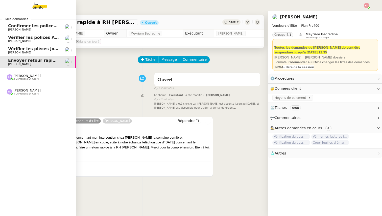
click at [13, 27] on span "Confirmer les polices MSH sur [GEOGRAPHIC_DATA]" at bounding box center [66, 25] width 117 height 5
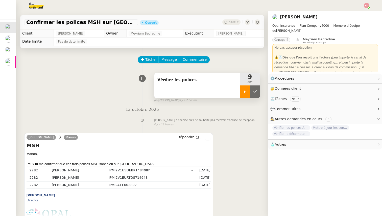
click at [246, 91] on icon at bounding box center [245, 92] width 4 height 4
click at [368, 89] on link "Modifier" at bounding box center [364, 89] width 14 height 6
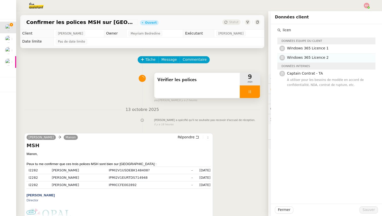
type input "licen"
click at [317, 57] on span "Windows 365 Licence 2" at bounding box center [308, 58] width 42 height 4
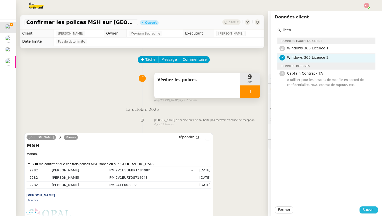
click at [366, 211] on span "Sauver" at bounding box center [368, 210] width 12 height 6
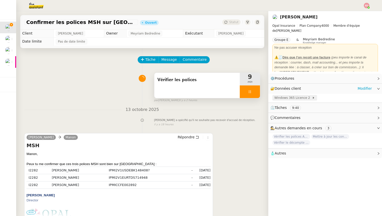
click at [300, 96] on span "Windows 365 Licence 2" at bounding box center [293, 97] width 38 height 5
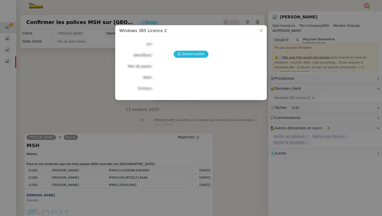
click at [197, 53] on span "Déverrouiller" at bounding box center [193, 54] width 23 height 6
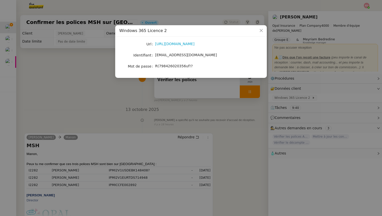
click at [175, 65] on span "R(798426020356uf!?" at bounding box center [174, 66] width 38 height 4
copy span "R(798426020356uf!?"
click at [66, 91] on nz-modal-container "Windows 365 Licence 2 Url [URL][DOMAIN_NAME] Identifiant [EMAIL_ADDRESS][DOMAIN…" at bounding box center [191, 108] width 382 height 216
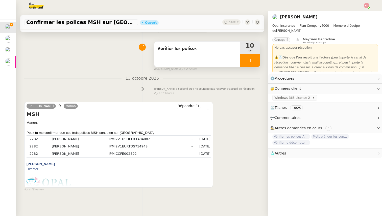
scroll to position [33, 0]
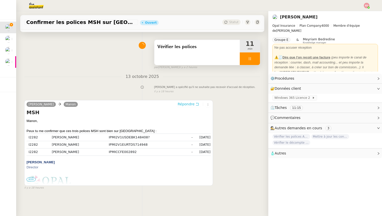
click at [187, 105] on span "Répondre" at bounding box center [185, 104] width 17 height 5
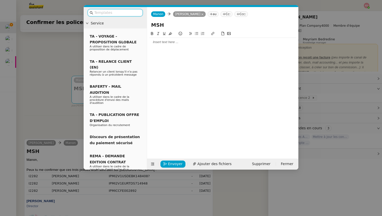
click at [169, 42] on div at bounding box center [222, 42] width 147 height 5
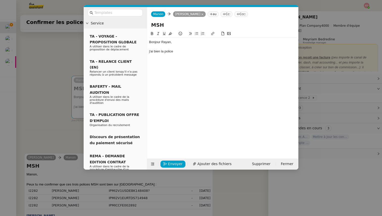
click at [149, 52] on div "j'ai bien la police" at bounding box center [222, 51] width 147 height 5
click at [185, 52] on div "J'ai bien la police" at bounding box center [222, 51] width 147 height 5
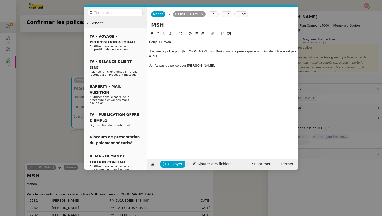
click at [174, 58] on div "J'ai bien la police pour [PERSON_NAME] sur Brokin mais je pense que le numéro d…" at bounding box center [222, 53] width 147 height 9
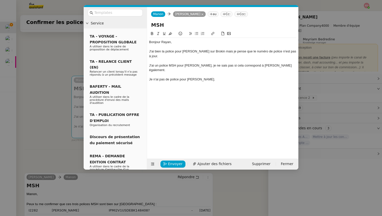
click at [158, 66] on div "J'ai un police MSH pour [PERSON_NAME], je ne sais pas si cela correspond à [PER…" at bounding box center [222, 67] width 147 height 9
click at [216, 77] on div "Je n'ai pas de police pour [PERSON_NAME]." at bounding box center [222, 79] width 147 height 5
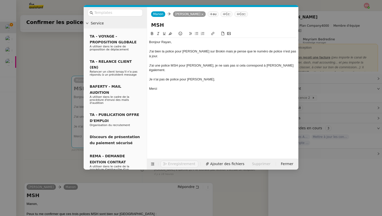
click at [221, 73] on div at bounding box center [222, 75] width 147 height 5
click at [218, 77] on div "Je n'ai pas de police pour [PERSON_NAME]." at bounding box center [222, 79] width 147 height 5
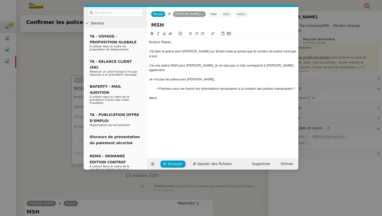
click at [207, 66] on div "J'ai une police MSH pour [PERSON_NAME], je ne sais pas si cela correspond à [PE…" at bounding box center [222, 67] width 147 height 9
click at [179, 65] on div "J'ai une police MSH pour [PERSON_NAME], je ne sais pas si cela correspond à [PE…" at bounding box center [222, 67] width 147 height 9
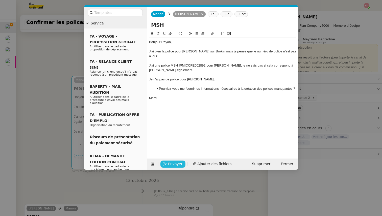
click at [165, 163] on icon "button" at bounding box center [165, 165] width 4 height 4
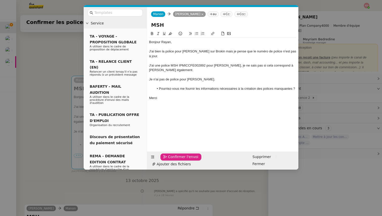
click at [165, 159] on icon "button" at bounding box center [165, 157] width 4 height 4
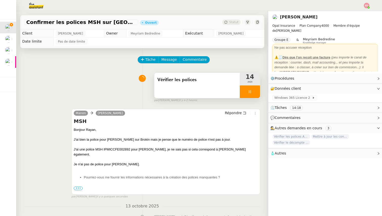
click at [254, 93] on div at bounding box center [249, 92] width 20 height 13
click at [254, 93] on icon at bounding box center [255, 92] width 4 height 4
click at [236, 20] on div "Statut" at bounding box center [231, 22] width 18 height 6
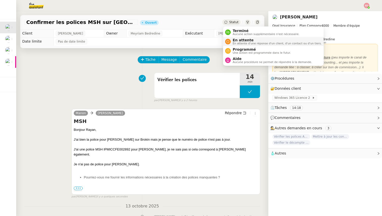
click at [238, 40] on span "En attente" at bounding box center [276, 40] width 89 height 4
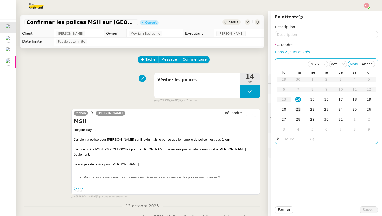
click at [295, 112] on div "21" at bounding box center [298, 110] width 6 height 6
click at [365, 211] on span "Sauver" at bounding box center [368, 210] width 12 height 6
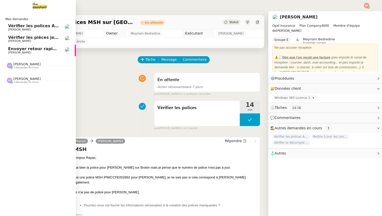
click at [12, 28] on span "Vérifier les polices April sur [GEOGRAPHIC_DATA]" at bounding box center [64, 25] width 112 height 5
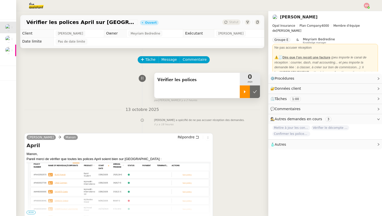
click at [246, 89] on div at bounding box center [244, 92] width 10 height 13
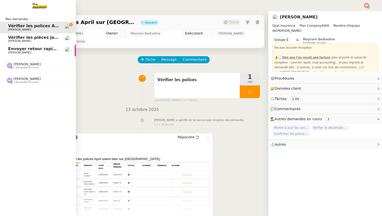
click at [16, 50] on span "Envoyer retour rapide à RH [PERSON_NAME]" at bounding box center [58, 48] width 101 height 5
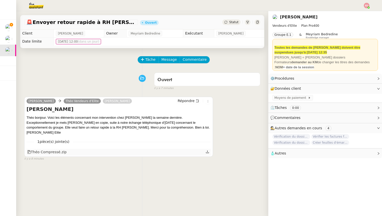
click at [209, 149] on div at bounding box center [207, 152] width 4 height 7
click at [206, 150] on icon at bounding box center [207, 152] width 4 height 4
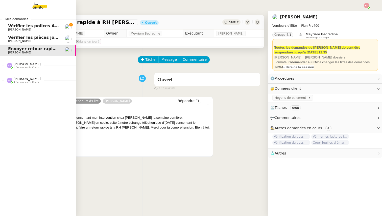
click at [23, 27] on span "Vérifier les polices April sur [GEOGRAPHIC_DATA]" at bounding box center [64, 25] width 112 height 5
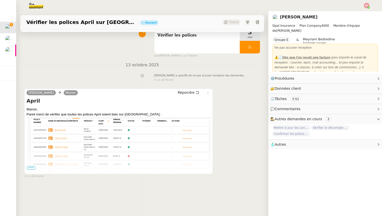
scroll to position [64, 0]
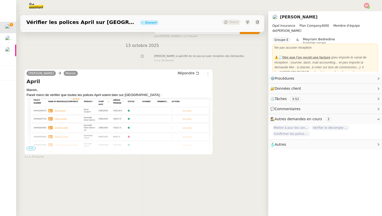
click at [32, 148] on span "•••" at bounding box center [30, 149] width 9 height 4
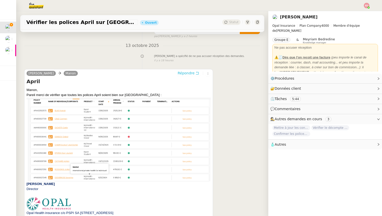
click at [189, 74] on span "Répondre" at bounding box center [185, 73] width 17 height 5
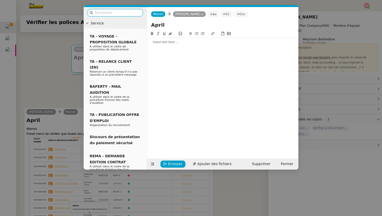
click at [172, 41] on div at bounding box center [222, 42] width 147 height 5
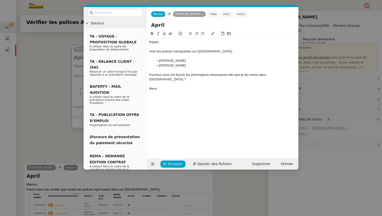
click at [46, 89] on nz-modal-container "Service TA - VOYAGE - PROPOSITION GLOBALE A utiliser dans le cadre de propositi…" at bounding box center [191, 108] width 382 height 216
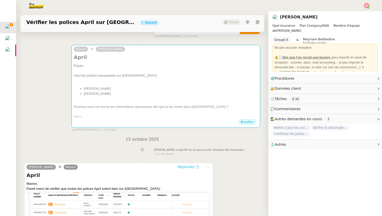
scroll to position [0, 0]
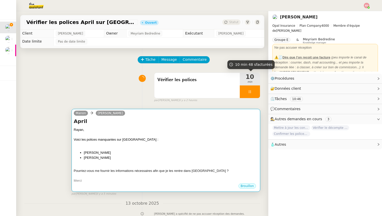
click at [180, 141] on div "Voici les polices manquantes sur [GEOGRAPHIC_DATA] :" at bounding box center [166, 139] width 184 height 5
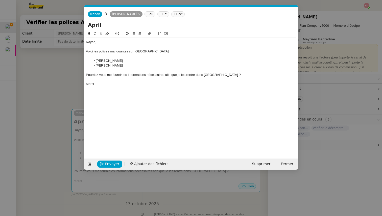
scroll to position [0, 11]
click at [109, 164] on span "Envoyer" at bounding box center [112, 164] width 14 height 6
click at [109, 164] on span "Confirmer l'envoi" at bounding box center [120, 164] width 30 height 6
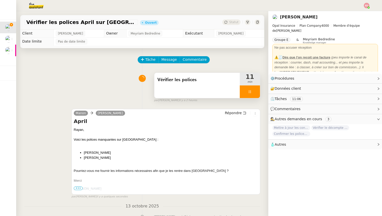
click at [259, 93] on div at bounding box center [249, 92] width 20 height 13
click at [259, 93] on button at bounding box center [255, 92] width 10 height 13
click at [232, 24] on span "Statut" at bounding box center [233, 22] width 9 height 4
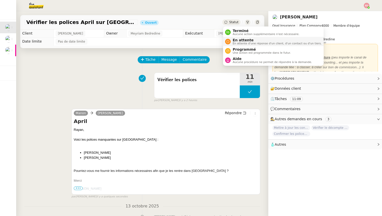
click at [236, 41] on span "En attente" at bounding box center [276, 40] width 89 height 4
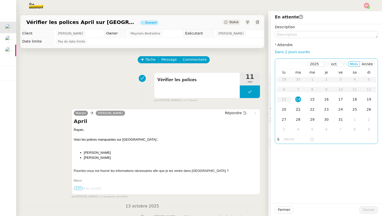
click at [298, 109] on div "21" at bounding box center [298, 110] width 6 height 6
click at [366, 210] on span "Sauver" at bounding box center [368, 210] width 12 height 6
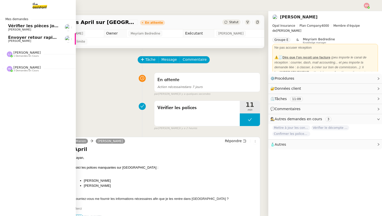
click at [16, 32] on link "Vérifier les pièces jointes de paiement [PERSON_NAME]" at bounding box center [38, 28] width 76 height 12
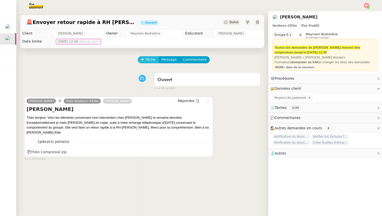
click at [149, 61] on span "Tâche" at bounding box center [150, 60] width 10 height 6
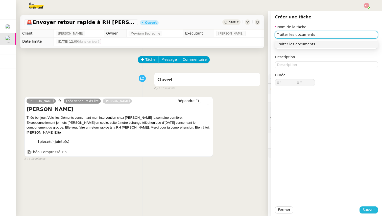
type input "Traiter les documents"
click at [366, 212] on span "Sauver" at bounding box center [368, 210] width 12 height 6
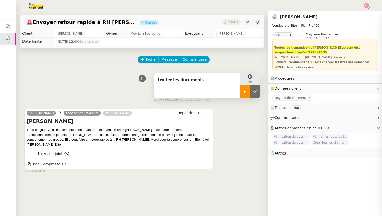
click at [243, 95] on div at bounding box center [244, 92] width 10 height 13
click at [365, 79] on link "Modifier" at bounding box center [364, 79] width 14 height 6
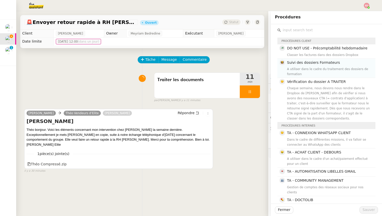
click at [340, 61] on h4 "Suivi des dossiers Formateurs" at bounding box center [329, 63] width 85 height 6
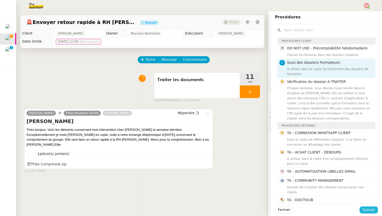
click at [367, 209] on span "Sauver" at bounding box center [368, 210] width 12 height 6
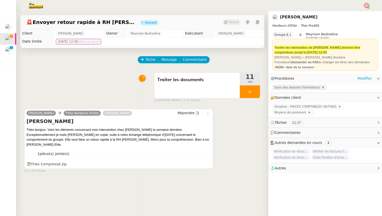
click at [299, 89] on span "Suivi des dossiers Formateurs" at bounding box center [297, 87] width 47 height 5
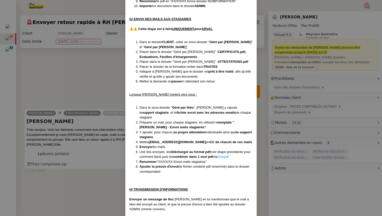
scroll to position [1977, 0]
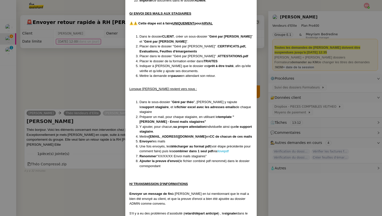
click at [99, 193] on nz-modal-container "Créée le [DATE] MAJ entièrement suite aux retours de la cliente le [DATE] Modif…" at bounding box center [191, 108] width 382 height 216
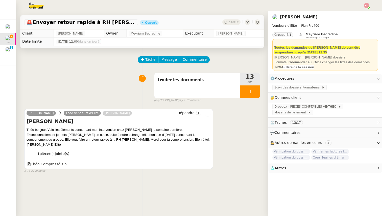
scroll to position [1951, 0]
click at [290, 88] on span "Suivi des dossiers Formateurs" at bounding box center [297, 87] width 47 height 5
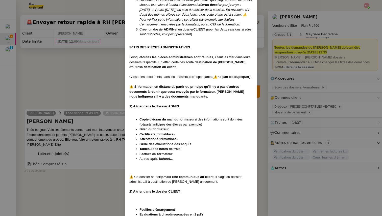
scroll to position [544, 0]
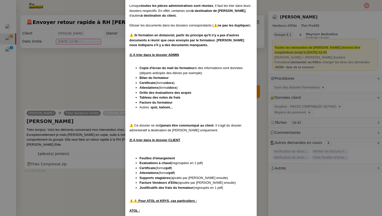
click at [99, 86] on nz-modal-container "Créée le [DATE] MAJ entièrement suite aux retours de la cliente le [DATE] Modif…" at bounding box center [191, 108] width 382 height 216
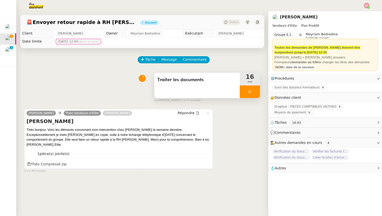
click at [257, 94] on div at bounding box center [249, 92] width 20 height 13
click at [257, 94] on button at bounding box center [255, 92] width 10 height 13
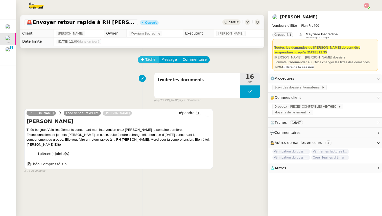
click at [150, 60] on span "Tâche" at bounding box center [150, 60] width 10 height 6
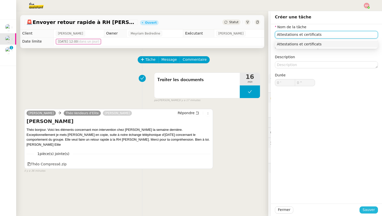
type input "Attestations et certificats"
click at [366, 210] on span "Sauver" at bounding box center [368, 210] width 12 height 6
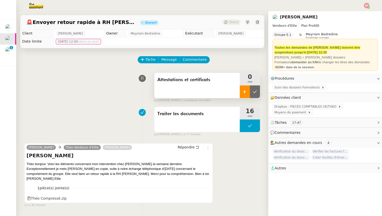
click at [244, 95] on div at bounding box center [244, 92] width 10 height 13
click at [304, 90] on span "Suivi des dossiers Formateurs" at bounding box center [297, 87] width 47 height 5
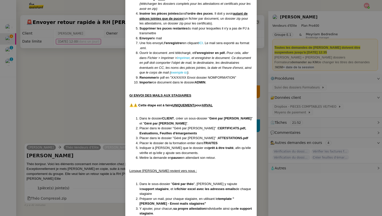
scroll to position [1930, 0]
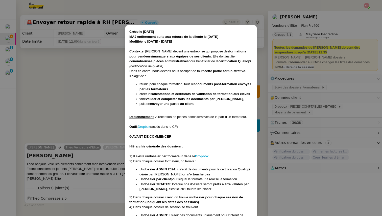
scroll to position [1930, 0]
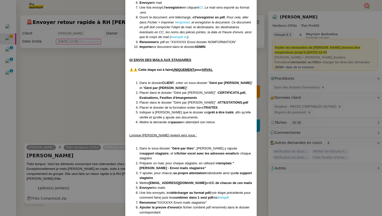
click at [59, 64] on nz-modal-container "Créée le [DATE] MAJ entièrement suite aux retours de la cliente le [DATE] Modif…" at bounding box center [191, 108] width 382 height 216
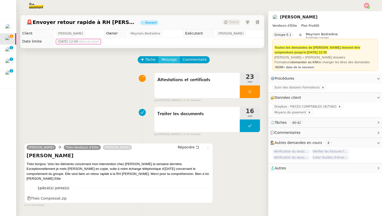
click at [168, 60] on span "Message" at bounding box center [168, 60] width 15 height 6
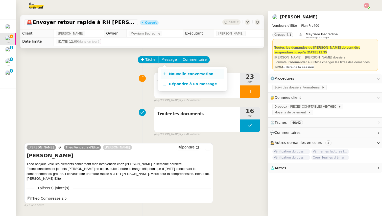
click at [169, 72] on span "Nouvelle conversation" at bounding box center [191, 74] width 44 height 4
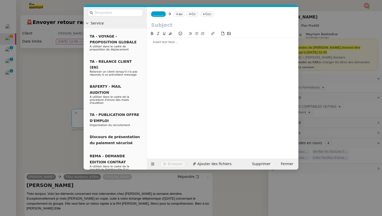
click at [158, 13] on span "_______" at bounding box center [158, 14] width 11 height 4
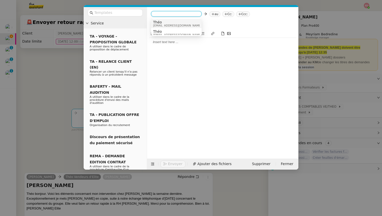
click at [164, 23] on span "Théo" at bounding box center [177, 22] width 48 height 4
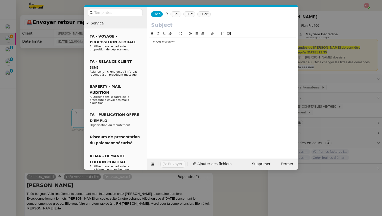
click at [178, 16] on nz-tag "au" at bounding box center [175, 14] width 11 height 6
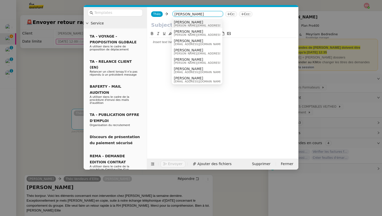
type input "sylvie"
click at [188, 22] on span "[PERSON_NAME]" at bounding box center [210, 22] width 72 height 4
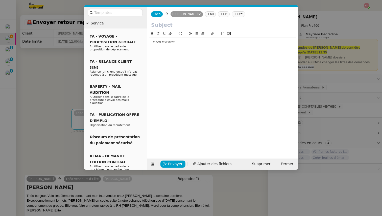
click at [166, 24] on input "text" at bounding box center [222, 25] width 143 height 8
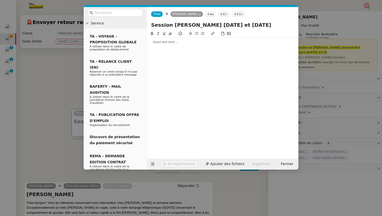
type input "Session Knight Frank 9 et 10 octobre"
click at [167, 40] on div at bounding box center [222, 42] width 147 height 9
click at [167, 40] on div at bounding box center [222, 42] width 147 height 5
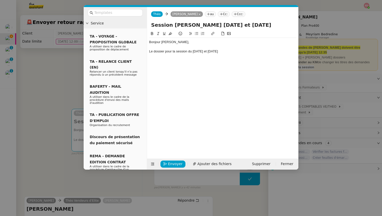
click at [188, 51] on div "Le dossier pour la session du 9 et 10 octobre" at bounding box center [222, 51] width 147 height 5
click at [240, 53] on div "Le dossier pour la session Knight Frank du 9 et 10 octobre" at bounding box center [222, 51] width 147 height 5
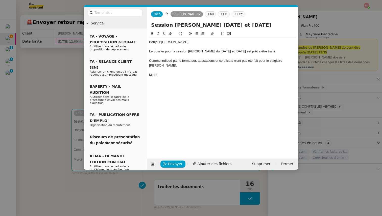
click at [252, 51] on div "Le dossier pour la session Knight Frank du 9 et 10 octobre est prêt a être trai…" at bounding box center [222, 51] width 147 height 5
click at [0, 0] on lt-span "à être" at bounding box center [0, 0] width 0 height 0
drag, startPoint x: 154, startPoint y: 51, endPoint x: 206, endPoint y: 52, distance: 52.2
click at [206, 52] on div "Le dossier pour la session Knight Frank du 9 et 10 octobre est prêt à être trai…" at bounding box center [222, 51] width 147 height 5
click at [201, 63] on div "Comme indiqué par le formateur, attestations et certificats n'ont pas été fait …" at bounding box center [222, 63] width 147 height 9
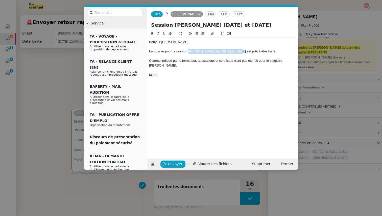
drag, startPoint x: 188, startPoint y: 50, endPoint x: 234, endPoint y: 51, distance: 45.7
click at [234, 51] on div "Le dossier pour la session Knight Frank du 9 et 10 octobre est prêt à être trai…" at bounding box center [222, 51] width 147 height 5
click at [212, 33] on icon at bounding box center [213, 34] width 4 height 4
paste input "https://www.dropbox.com/scl/fo/6b4eqpqi6yuq79tn8j4mm/ADmMx-wJA4jJHpVKEMGbj3A?rl…"
type input "https://www.dropbox.com/scl/fo/6b4eqpqi6yuq79tn8j4mm/ADmMx-wJA4jJHpVKEMGbj3A?rl…"
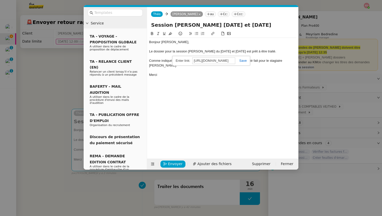
scroll to position [0, 170]
click at [243, 62] on link at bounding box center [241, 61] width 12 height 4
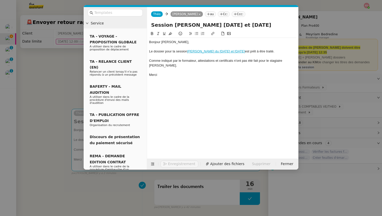
click at [165, 42] on div "Bonjour sylvie," at bounding box center [222, 42] width 147 height 5
click at [0, 0] on lt-span "Sylvie" at bounding box center [0, 0] width 0 height 0
click at [217, 50] on link "Knight Frank du 9 et 10 octobre" at bounding box center [216, 51] width 58 height 4
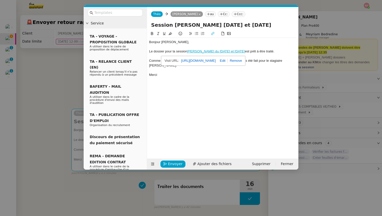
click at [210, 60] on link "https://www.dropbox.com/scl/fo/6b4eqpqi6yuq79tn8j4mm/ADmMx-wJA4jJHpVKEMGbj3A?rl…" at bounding box center [198, 61] width 35 height 7
click at [181, 98] on div "Bonjour Sylvie, Le dossier pour la session Knight Frank du 9 et 10 octobre est …" at bounding box center [222, 91] width 147 height 120
click at [169, 164] on span "Envoyer" at bounding box center [175, 164] width 14 height 6
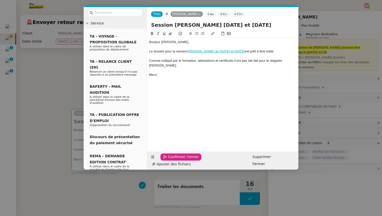
click at [169, 160] on span "Confirmer l'envoi" at bounding box center [183, 157] width 30 height 6
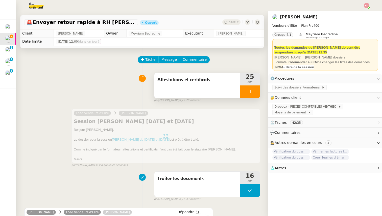
click at [256, 92] on div at bounding box center [249, 92] width 20 height 13
click at [256, 92] on icon at bounding box center [255, 92] width 4 height 4
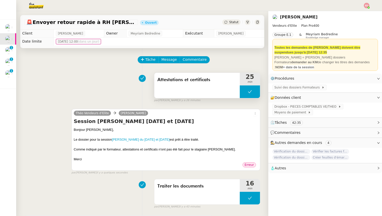
click at [243, 92] on button at bounding box center [249, 92] width 20 height 13
click at [243, 92] on icon at bounding box center [245, 92] width 4 height 4
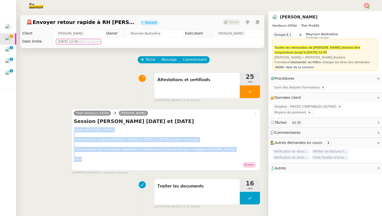
drag, startPoint x: 86, startPoint y: 160, endPoint x: 72, endPoint y: 131, distance: 31.8
click at [72, 131] on div "Théo Vendeurs d’Elite Sylvie SUCRA Session Knight Frank 9 et 10 octobre Bonjour…" at bounding box center [165, 140] width 189 height 62
copy div "Bonjour Sylvie, Le dossier pour la session Knight Frank du 9 et 10 octobre est …"
click at [171, 58] on span "Message" at bounding box center [168, 60] width 15 height 6
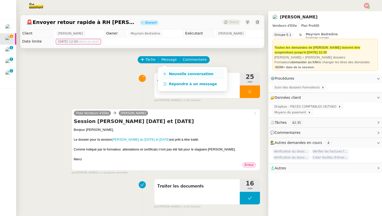
click at [176, 70] on link "Nouvelle conversation" at bounding box center [192, 74] width 63 height 10
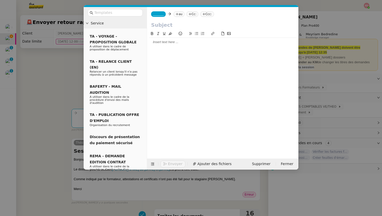
click at [159, 16] on nz-tag "_______" at bounding box center [158, 14] width 15 height 6
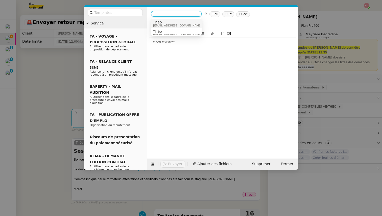
click at [160, 22] on span "Théo" at bounding box center [177, 22] width 48 height 4
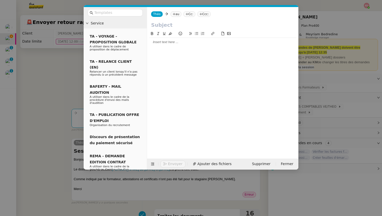
click at [176, 14] on nz-tag "au" at bounding box center [175, 14] width 11 height 6
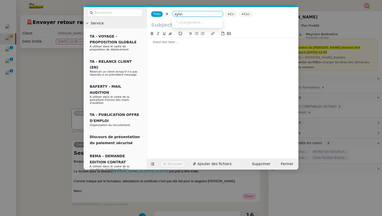
type input "sylvie"
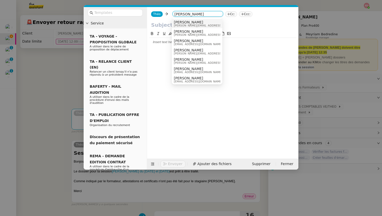
click at [195, 24] on span "sylvie.sucra@vendeurs-elite.fr" at bounding box center [210, 25] width 72 height 3
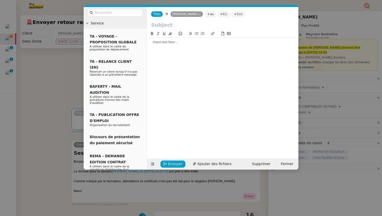
click at [167, 44] on div at bounding box center [222, 42] width 147 height 5
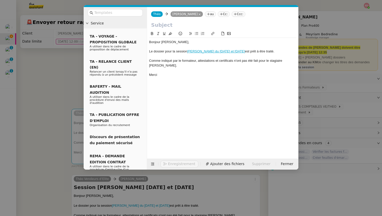
click at [59, 79] on nz-modal-container "Service TA - VOYAGE - PROPOSITION GLOBALE A utiliser dans le cadre de propositi…" at bounding box center [191, 108] width 382 height 216
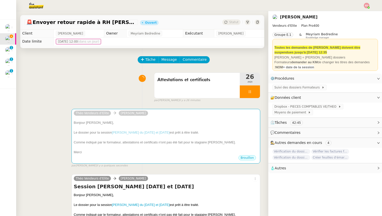
click at [85, 185] on h4 "Session Knight Frank 9 et 10 octobre" at bounding box center [166, 186] width 184 height 7
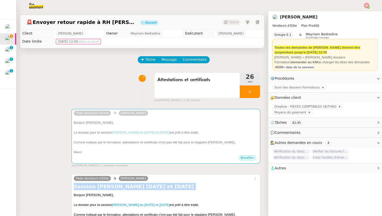
click at [85, 185] on h4 "Session Knight Frank 9 et 10 octobre" at bounding box center [166, 186] width 184 height 7
copy div "Session Knight Frank 9 et 10 octobre"
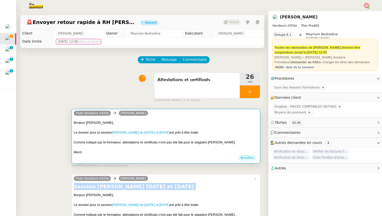
click at [112, 152] on div "Merci" at bounding box center [166, 152] width 184 height 5
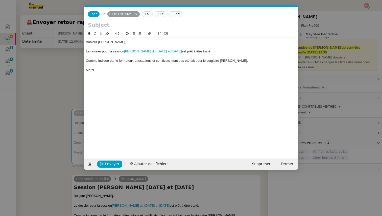
scroll to position [0, 11]
click at [108, 28] on input "text" at bounding box center [191, 25] width 206 height 8
paste input "Session Knight Frank 9 et 10 octobre"
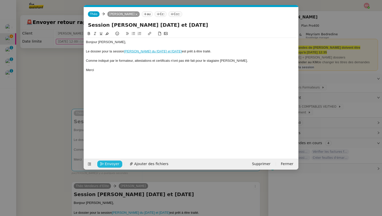
type input "Session Knight Frank 9 et 10 octobre"
click at [111, 162] on span "Envoyer" at bounding box center [112, 164] width 14 height 6
click at [111, 162] on span "Confirmer l'envoi" at bounding box center [120, 164] width 30 height 6
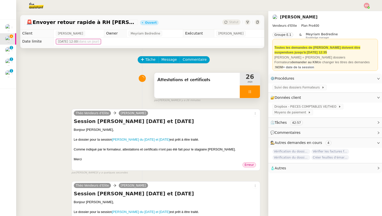
click at [255, 89] on div at bounding box center [249, 92] width 20 height 13
click at [255, 89] on button at bounding box center [255, 92] width 10 height 13
click at [232, 22] on span "Statut" at bounding box center [233, 22] width 9 height 4
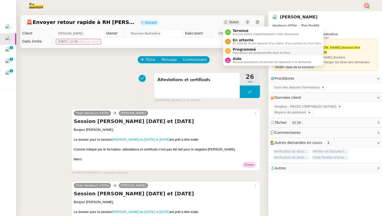
click at [239, 51] on span "Programmé" at bounding box center [261, 49] width 58 height 4
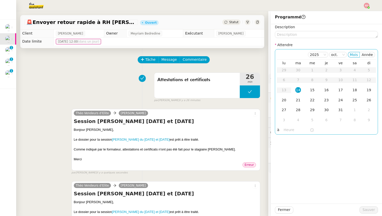
click at [298, 89] on div "14" at bounding box center [298, 90] width 6 height 6
click at [289, 131] on input "text" at bounding box center [296, 130] width 26 height 6
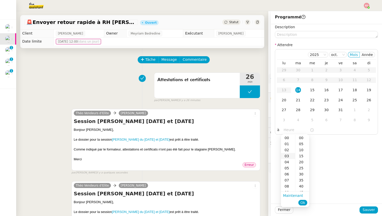
scroll to position [43, 0]
click at [288, 190] on div "16" at bounding box center [288, 192] width 14 height 6
click at [303, 139] on div "00" at bounding box center [302, 138] width 14 height 6
type input "16:00"
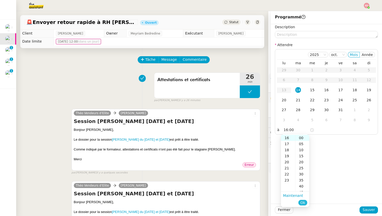
click at [302, 203] on span "Ok" at bounding box center [302, 202] width 5 height 5
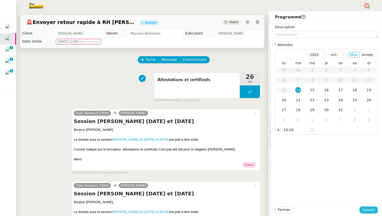
click at [372, 209] on span "Sauver" at bounding box center [368, 210] width 12 height 6
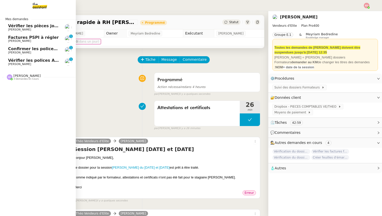
click at [12, 27] on span "Vérifier les pièces jointes de paiement" at bounding box center [52, 25] width 88 height 5
click at [14, 40] on div "Factures PSPI à régler Rebecca Woessner" at bounding box center [33, 39] width 51 height 8
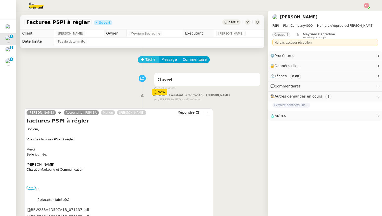
click at [148, 59] on span "Tâche" at bounding box center [150, 60] width 10 height 6
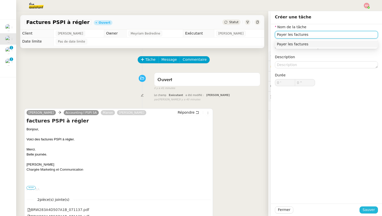
type input "Payer les factures"
click at [366, 208] on span "Sauver" at bounding box center [368, 210] width 12 height 6
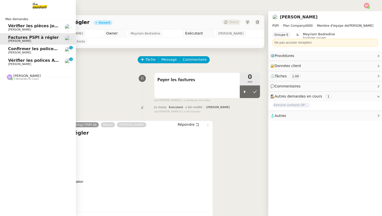
click at [31, 49] on span "Confirmer les polices MSH sur [GEOGRAPHIC_DATA]" at bounding box center [66, 48] width 117 height 5
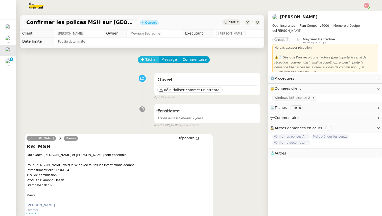
click at [147, 56] on button "Tâche" at bounding box center [148, 59] width 21 height 7
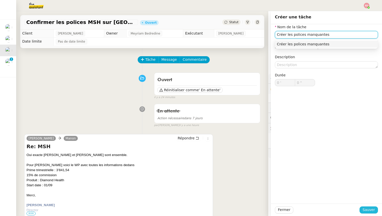
type input "Créer les polices manquantes"
click at [367, 210] on span "Sauver" at bounding box center [368, 210] width 12 height 6
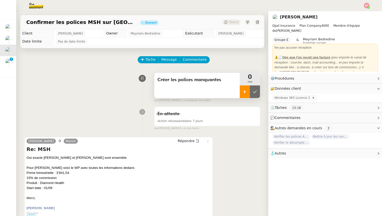
click at [242, 94] on div at bounding box center [244, 92] width 10 height 13
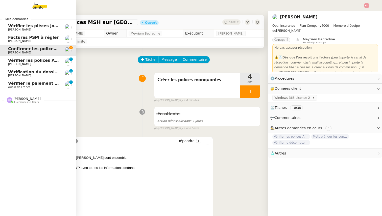
click at [18, 73] on span "Vérification du dossier A TRAITER - 6 octobre 2025" at bounding box center [65, 72] width 115 height 5
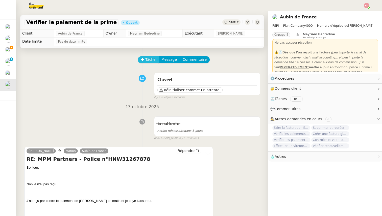
click at [146, 59] on span "Tâche" at bounding box center [150, 60] width 10 height 6
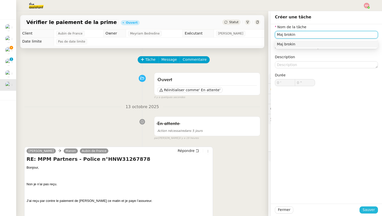
type input "Maj brokin"
click at [363, 209] on button "Sauver" at bounding box center [368, 210] width 18 height 7
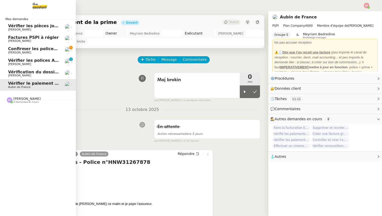
click at [14, 50] on span "Confirmer les polices MSH sur [GEOGRAPHIC_DATA]" at bounding box center [66, 48] width 117 height 5
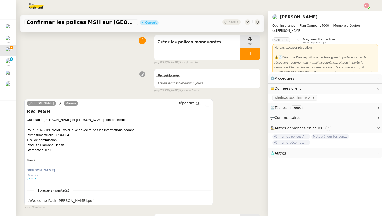
scroll to position [39, 0]
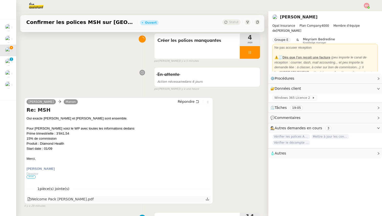
click at [207, 200] on icon at bounding box center [207, 199] width 4 height 4
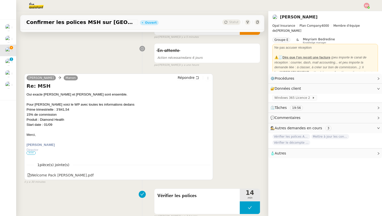
click at [31, 154] on span "•••" at bounding box center [30, 153] width 9 height 4
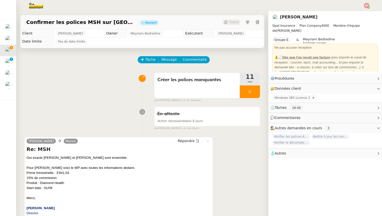
scroll to position [13, 0]
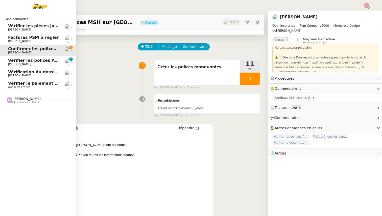
click at [14, 62] on span "Vérifier les polices April sur [GEOGRAPHIC_DATA]" at bounding box center [64, 60] width 112 height 5
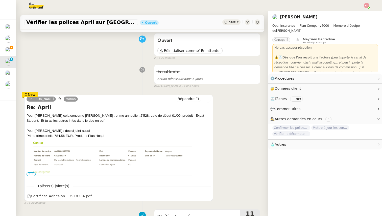
scroll to position [48, 0]
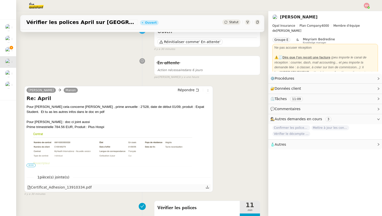
click at [207, 188] on icon at bounding box center [207, 187] width 4 height 4
click at [32, 165] on span "•••" at bounding box center [30, 166] width 9 height 4
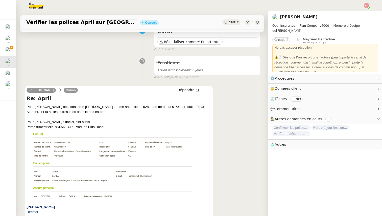
click at [58, 159] on img at bounding box center [118, 167] width 184 height 75
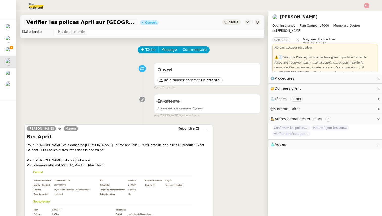
scroll to position [0, 0]
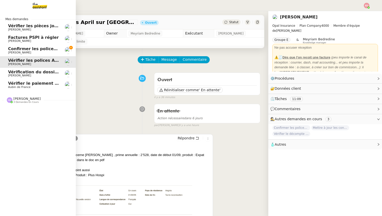
click at [13, 51] on span "[PERSON_NAME]" at bounding box center [19, 52] width 23 height 3
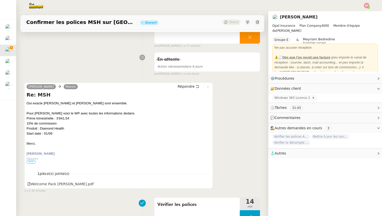
scroll to position [55, 0]
click at [190, 88] on span "Répondre" at bounding box center [185, 86] width 17 height 5
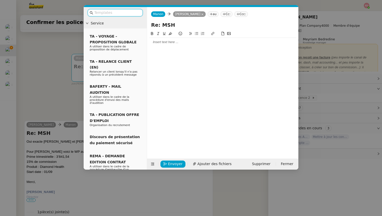
click at [162, 43] on div at bounding box center [222, 42] width 147 height 5
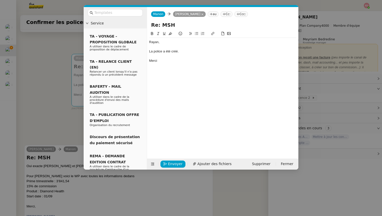
click at [176, 52] on div "La police a été créé." at bounding box center [222, 51] width 147 height 5
click at [0, 0] on lt-span "créé e" at bounding box center [0, 0] width 0 height 0
click at [61, 123] on nz-modal-container "Service TA - VOYAGE - PROPOSITION GLOBALE A utiliser dans le cadre de propositi…" at bounding box center [191, 108] width 382 height 216
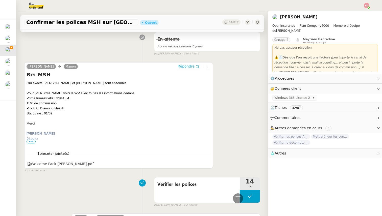
scroll to position [0, 0]
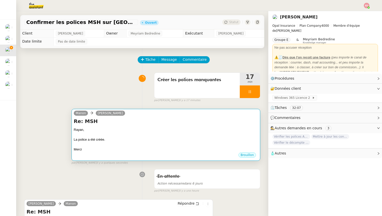
click at [137, 134] on div at bounding box center [166, 134] width 184 height 5
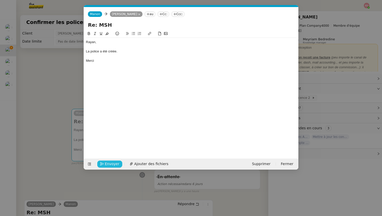
scroll to position [0, 11]
click at [109, 163] on span "Envoyer" at bounding box center [112, 164] width 14 height 6
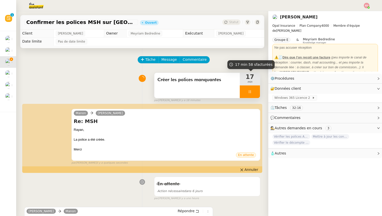
click at [253, 91] on div at bounding box center [249, 92] width 20 height 13
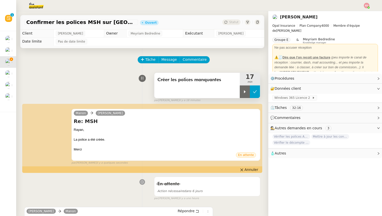
click at [256, 93] on icon at bounding box center [255, 92] width 4 height 4
click at [231, 23] on span "Statut" at bounding box center [233, 22] width 9 height 4
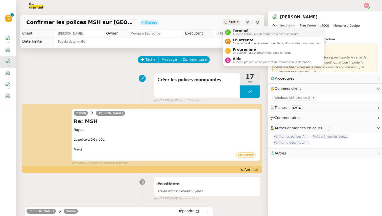
click at [237, 34] on span "Aucune action supplémentaire n'est nécessaire." at bounding box center [265, 34] width 67 height 3
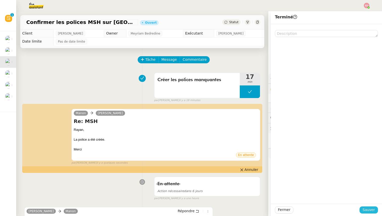
click at [364, 212] on span "Sauver" at bounding box center [368, 210] width 12 height 6
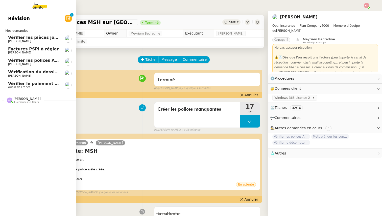
click at [12, 63] on span "[PERSON_NAME]" at bounding box center [19, 64] width 23 height 3
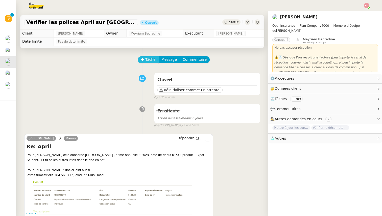
click at [149, 60] on span "Tâche" at bounding box center [150, 60] width 10 height 6
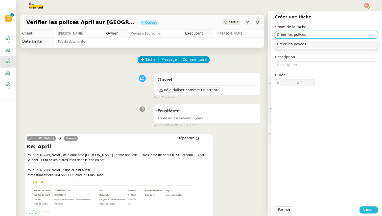
type input "Créer les polices"
click at [377, 211] on button "Sauver" at bounding box center [368, 210] width 18 height 7
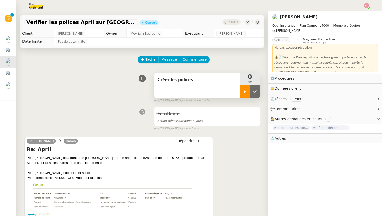
click at [246, 93] on icon at bounding box center [245, 92] width 4 height 4
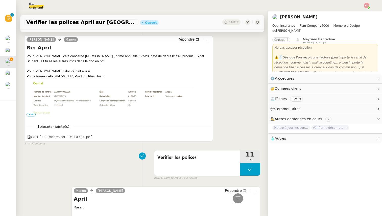
scroll to position [66, 0]
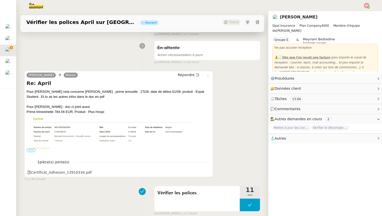
click at [31, 151] on span "•••" at bounding box center [30, 151] width 9 height 4
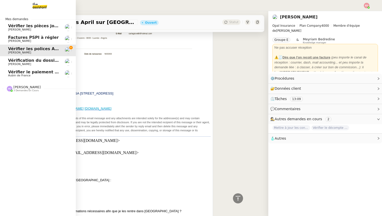
click at [15, 60] on span "Vérification du dossier A TRAITER - 6 octobre 2025" at bounding box center [65, 60] width 115 height 5
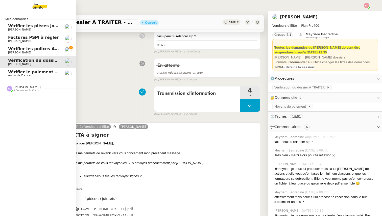
click at [18, 49] on span "Vérifier les polices April sur [GEOGRAPHIC_DATA]" at bounding box center [64, 48] width 112 height 5
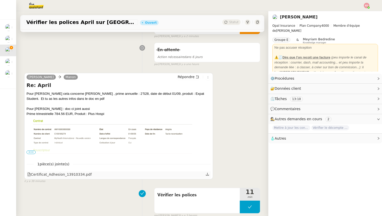
click at [208, 174] on icon at bounding box center [207, 175] width 4 height 4
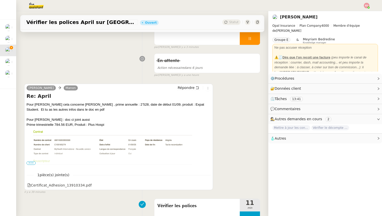
scroll to position [58, 0]
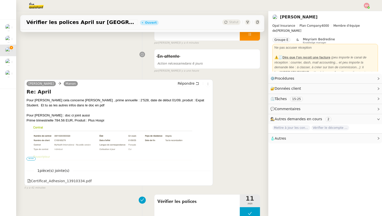
click at [33, 159] on span "•••" at bounding box center [30, 159] width 9 height 4
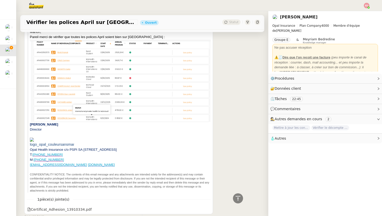
scroll to position [552, 0]
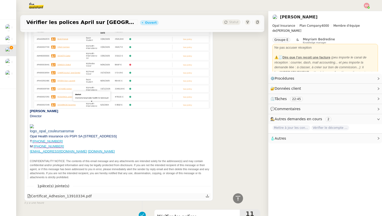
click at [56, 198] on div "Certificat_Adhesion_13910334.pdf" at bounding box center [59, 197] width 64 height 6
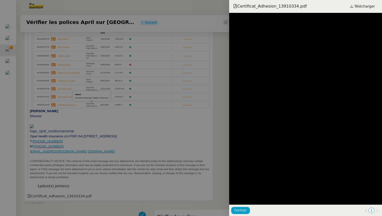
click at [195, 117] on div at bounding box center [191, 108] width 382 height 216
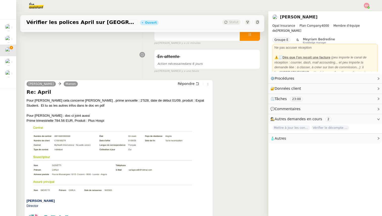
scroll to position [57, 0]
click at [186, 86] on span "Répondre" at bounding box center [185, 84] width 17 height 5
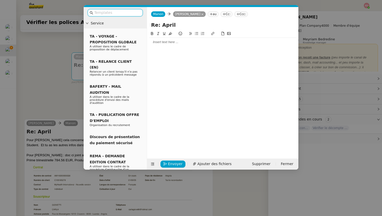
click at [60, 104] on nz-modal-container "Service TA - VOYAGE - PROPOSITION GLOBALE A utiliser dans le cadre de propositi…" at bounding box center [191, 108] width 382 height 216
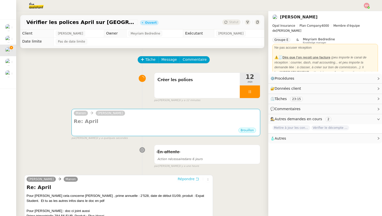
scroll to position [9, 0]
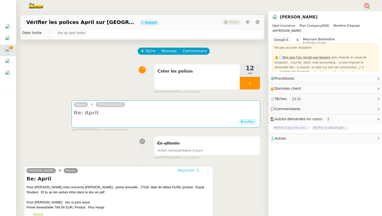
click at [189, 171] on span "Répondre" at bounding box center [185, 170] width 17 height 5
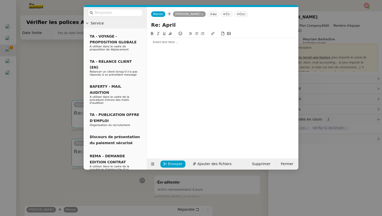
click at [158, 41] on div at bounding box center [222, 42] width 147 height 5
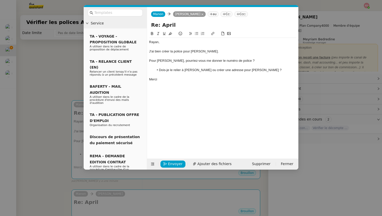
click at [149, 60] on div "Pour Maxime Blais, pourriez-vous me donner le numéro de police ?" at bounding box center [222, 61] width 147 height 5
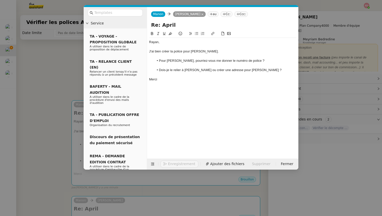
click at [165, 51] on div "J'ai bien créer la police pour Carla Giovetti." at bounding box center [222, 51] width 147 height 5
click at [0, 0] on lt-span "cré é" at bounding box center [0, 0] width 0 height 0
click at [169, 165] on span "Envoyer" at bounding box center [175, 164] width 14 height 6
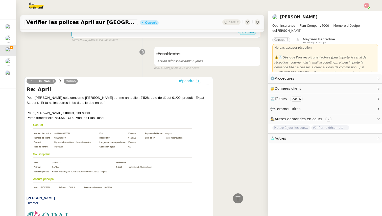
scroll to position [48, 0]
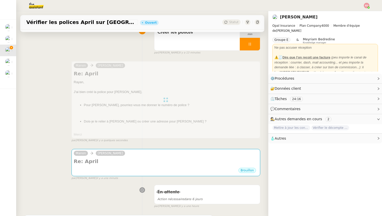
click at [169, 165] on h4 "Re: April" at bounding box center [166, 161] width 184 height 7
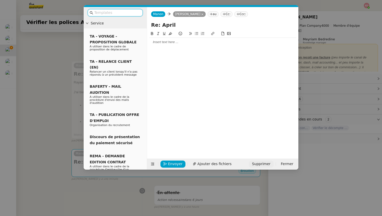
click at [259, 163] on span "Supprimer" at bounding box center [261, 164] width 18 height 6
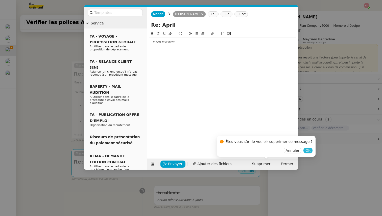
click at [305, 150] on span "OK" at bounding box center [307, 150] width 5 height 5
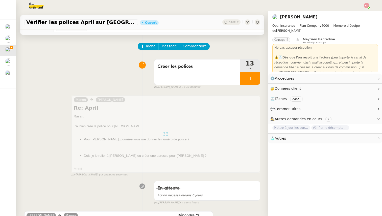
scroll to position [0, 0]
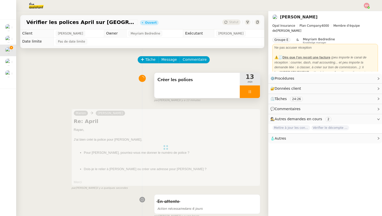
click at [257, 94] on div at bounding box center [249, 92] width 20 height 13
click at [257, 94] on button at bounding box center [255, 92] width 10 height 13
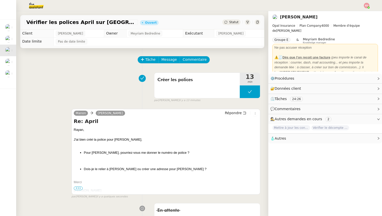
click at [233, 23] on span "Statut" at bounding box center [233, 22] width 9 height 4
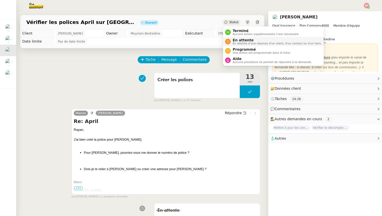
click at [239, 42] on span "En attente d'une réponse d'un client, d'un contact ou d'un tiers." at bounding box center [276, 43] width 89 height 3
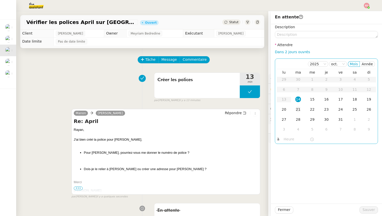
click at [298, 109] on div "21" at bounding box center [298, 110] width 6 height 6
click at [367, 209] on span "Sauver" at bounding box center [368, 210] width 12 height 6
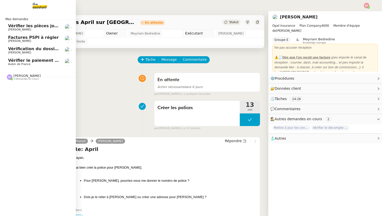
click at [19, 37] on span "Factures PSPI à régler" at bounding box center [33, 37] width 50 height 5
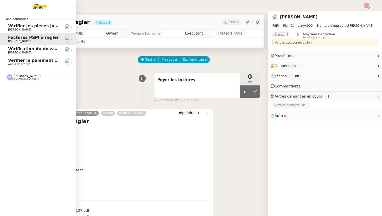
click at [20, 52] on span "[PERSON_NAME]" at bounding box center [19, 52] width 23 height 3
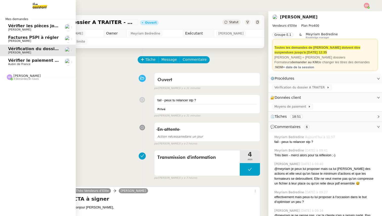
click at [30, 28] on span "Vérifier les pièces jointes de paiement" at bounding box center [52, 25] width 88 height 5
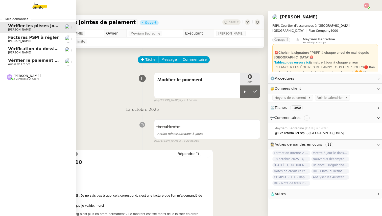
click at [30, 53] on span "[PERSON_NAME]" at bounding box center [33, 52] width 51 height 3
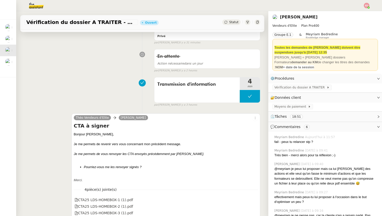
scroll to position [117, 0]
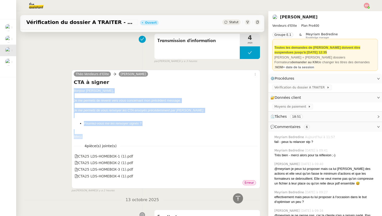
drag, startPoint x: 86, startPoint y: 137, endPoint x: 74, endPoint y: 91, distance: 47.3
click at [74, 91] on div "Bonjour ﻿[PERSON_NAME], Je me permets de revenir vers vous concernant mon précé…" at bounding box center [166, 113] width 184 height 51
copy div "Bonjour ﻿[PERSON_NAME], Je me permets de revenir vers vous concernant mon précé…"
click at [254, 156] on icon at bounding box center [254, 156] width 3 height 3
click at [254, 164] on icon at bounding box center [255, 163] width 4 height 4
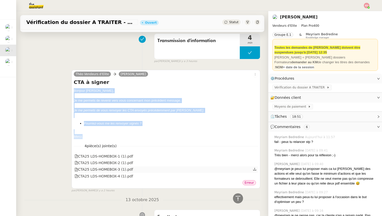
click at [255, 169] on icon at bounding box center [254, 169] width 3 height 3
click at [254, 178] on icon at bounding box center [255, 176] width 4 height 4
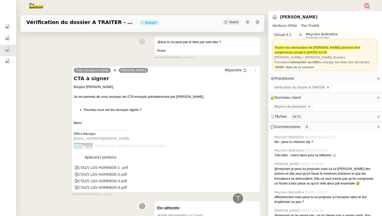
scroll to position [536, 0]
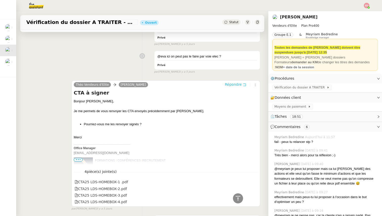
click at [234, 83] on span "Répondre" at bounding box center [233, 84] width 17 height 5
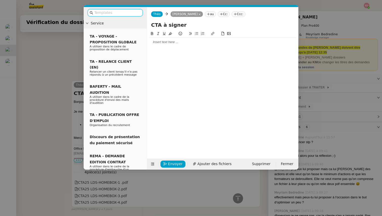
scroll to position [575, 0]
click at [159, 41] on div at bounding box center [222, 42] width 147 height 5
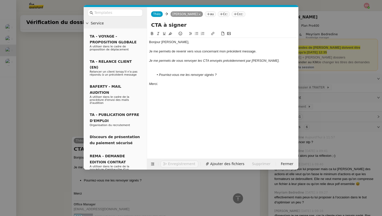
scroll to position [631, 0]
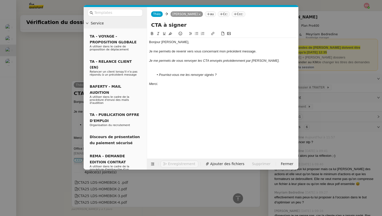
click at [164, 71] on div at bounding box center [222, 70] width 147 height 5
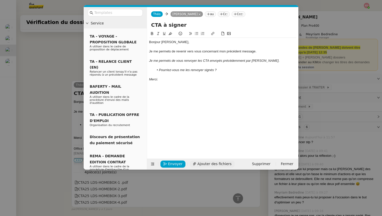
scroll to position [626, 0]
click at [212, 163] on span "Ajouter des fichiers" at bounding box center [214, 164] width 34 height 6
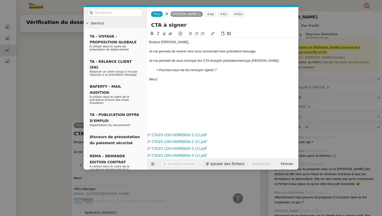
scroll to position [666, 0]
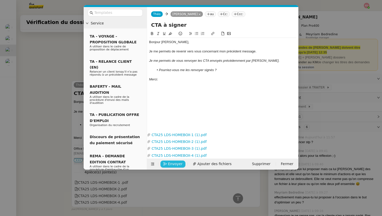
click at [166, 163] on icon "button" at bounding box center [165, 164] width 4 height 4
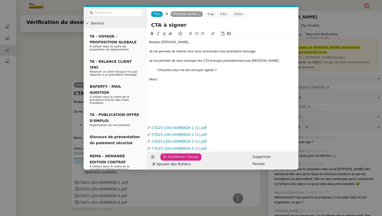
click at [166, 159] on icon "button" at bounding box center [165, 157] width 4 height 4
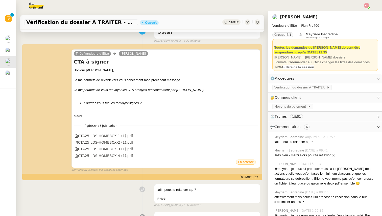
scroll to position [0, 0]
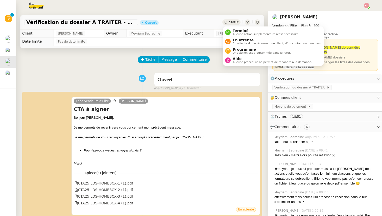
click at [230, 20] on span "Statut" at bounding box center [233, 22] width 9 height 4
click at [238, 40] on span "En attente" at bounding box center [276, 40] width 89 height 4
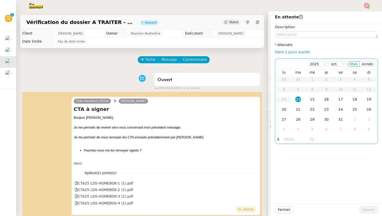
click at [325, 101] on div "16" at bounding box center [326, 100] width 6 height 6
click at [363, 211] on button "Sauver" at bounding box center [368, 210] width 18 height 7
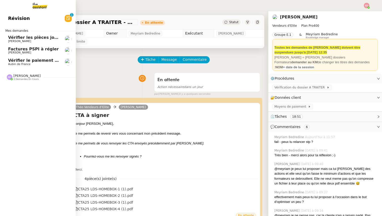
click at [16, 64] on span "Aubin de France" at bounding box center [19, 64] width 22 height 3
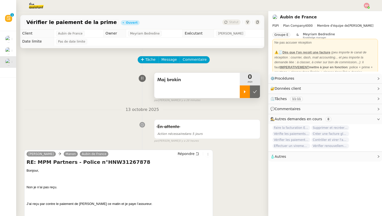
click at [247, 90] on div at bounding box center [244, 92] width 10 height 13
click at [256, 91] on div at bounding box center [249, 92] width 20 height 13
click at [256, 91] on icon at bounding box center [255, 91] width 4 height 3
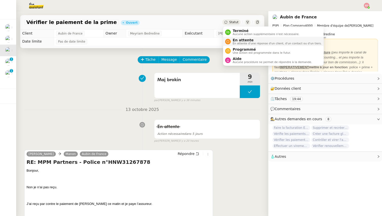
click at [238, 39] on span "En attente" at bounding box center [276, 40] width 89 height 4
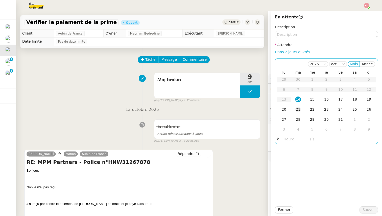
click at [298, 110] on div "21" at bounding box center [298, 110] width 6 height 6
click at [367, 208] on span "Sauver" at bounding box center [368, 210] width 12 height 6
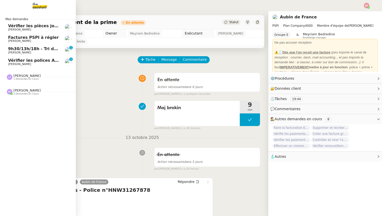
click at [11, 48] on span "9h30/13h/18h - Tri de la boite mail PRO - [DATE]" at bounding box center [62, 48] width 109 height 5
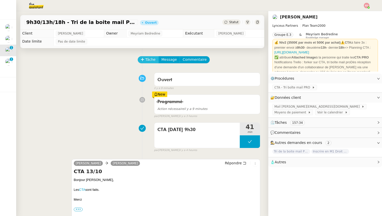
click at [151, 61] on span "Tâche" at bounding box center [150, 60] width 10 height 6
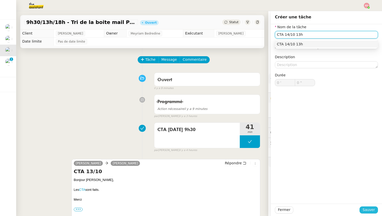
type input "CTA 14/10 13h"
click at [364, 210] on span "Sauver" at bounding box center [368, 210] width 12 height 6
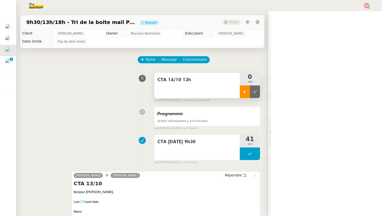
click at [245, 94] on icon at bounding box center [245, 92] width 4 height 4
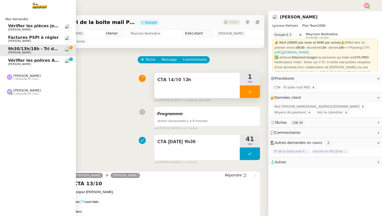
click at [16, 62] on span "Vérifier les polices April sur [GEOGRAPHIC_DATA]" at bounding box center [64, 60] width 112 height 5
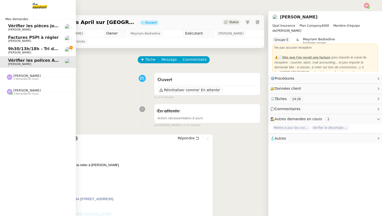
click at [22, 51] on span "[PERSON_NAME]" at bounding box center [19, 52] width 23 height 3
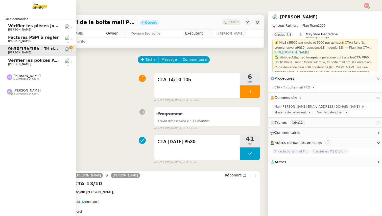
click at [22, 78] on span "1 demandes en cours" at bounding box center [25, 79] width 25 height 3
click at [21, 88] on span "Mettre à jour le dossier Radhika Nayar" at bounding box center [55, 86] width 95 height 5
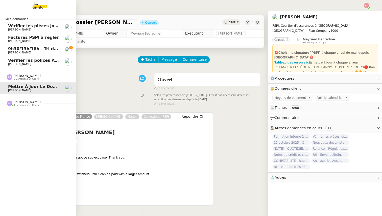
click at [23, 102] on span "[PERSON_NAME]" at bounding box center [26, 102] width 27 height 4
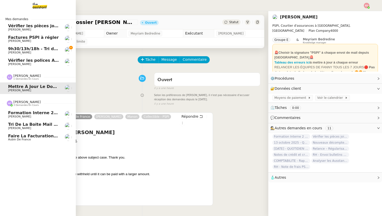
click at [26, 126] on span "Tri de la boite mail PERSO - 10 octobre 2025" at bounding box center [59, 124] width 103 height 5
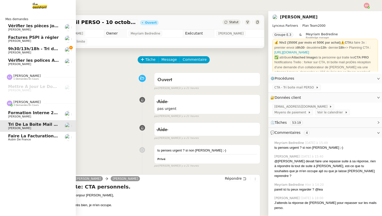
click at [26, 139] on span "Aubin de France" at bounding box center [19, 139] width 23 height 3
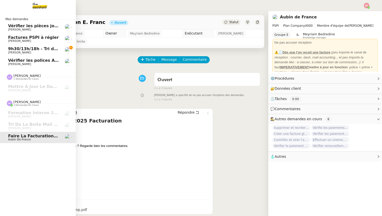
click at [22, 50] on span "9h30/13h/18h - Tri de la boite mail PRO - [DATE]" at bounding box center [62, 48] width 109 height 5
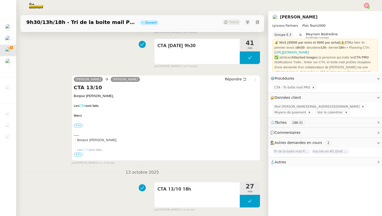
scroll to position [96, 0]
drag, startPoint x: 82, startPoint y: 115, endPoint x: 86, endPoint y: 96, distance: 20.1
click at [86, 96] on div "Bonjour Patrick, Les CTA sont faits. Merci ••• Iris Assistante • Lynceus Partne…" at bounding box center [166, 132] width 184 height 78
copy div "Patrick, Les CTA sont faits. Merci"
click at [231, 78] on span "Répondre" at bounding box center [233, 78] width 17 height 5
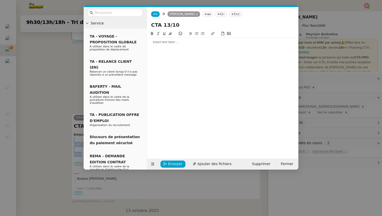
scroll to position [135, 0]
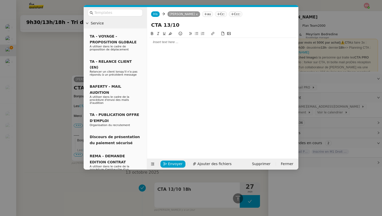
click at [160, 43] on div at bounding box center [222, 42] width 147 height 5
click at [165, 161] on button "Envoyer" at bounding box center [172, 164] width 25 height 7
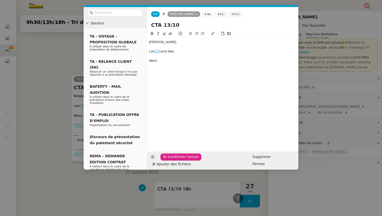
click at [165, 161] on button "Confirmer l'envoi" at bounding box center [180, 157] width 41 height 7
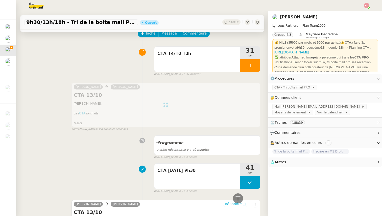
scroll to position [0, 0]
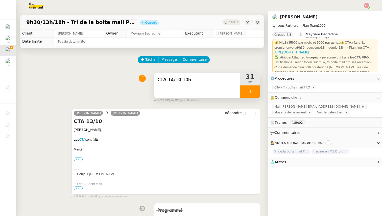
click at [253, 90] on div at bounding box center [249, 92] width 20 height 13
click at [253, 90] on icon at bounding box center [255, 92] width 4 height 4
click at [233, 22] on span "Statut" at bounding box center [233, 22] width 9 height 4
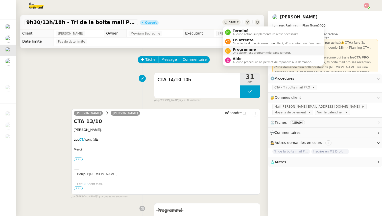
click at [237, 50] on span "Programmé" at bounding box center [261, 49] width 58 height 4
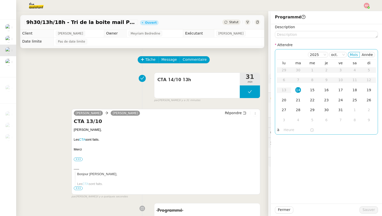
click at [299, 90] on div "14" at bounding box center [298, 90] width 6 height 6
click at [287, 131] on input "text" at bounding box center [296, 130] width 26 height 6
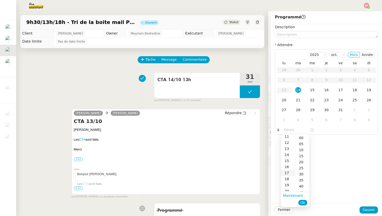
click at [288, 171] on div "17" at bounding box center [288, 173] width 14 height 6
click at [302, 163] on div "30" at bounding box center [302, 162] width 14 height 6
type input "17:30"
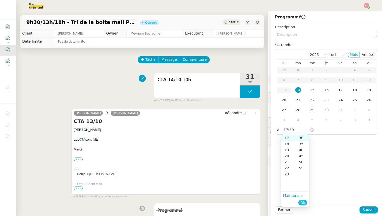
click at [301, 202] on span "Ok" at bounding box center [302, 202] width 5 height 5
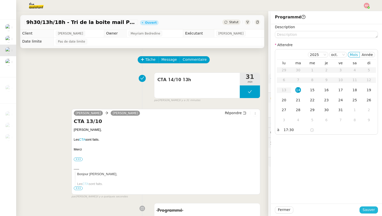
click at [365, 210] on span "Sauver" at bounding box center [368, 210] width 12 height 6
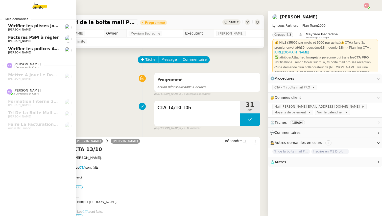
click at [9, 49] on span "Vérifier les polices April sur [GEOGRAPHIC_DATA]" at bounding box center [64, 48] width 112 height 5
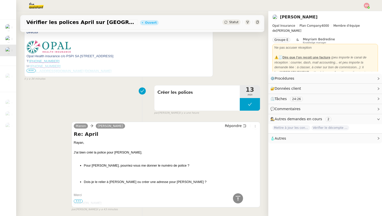
scroll to position [150, 0]
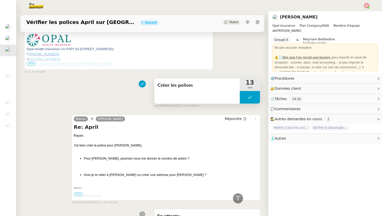
click at [242, 96] on button at bounding box center [249, 97] width 20 height 13
click at [242, 96] on div at bounding box center [244, 97] width 10 height 13
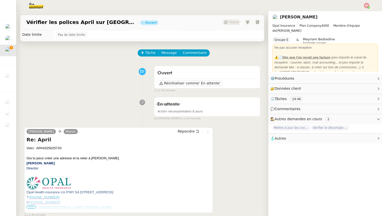
scroll to position [8, 0]
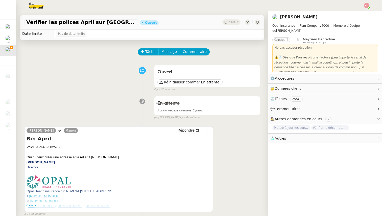
click at [47, 148] on div "Voici : APA4325025733" at bounding box center [118, 147] width 184 height 5
copy div "APA4325025733"
click at [57, 148] on div "Voici : APA4325025733" at bounding box center [118, 147] width 184 height 5
drag, startPoint x: 50, startPoint y: 146, endPoint x: 66, endPoint y: 146, distance: 15.6
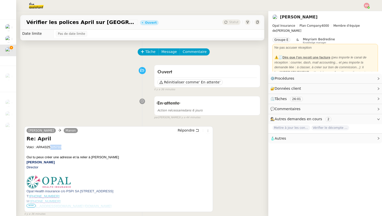
click at [66, 146] on div "Voici : APA4325025733" at bounding box center [118, 147] width 184 height 5
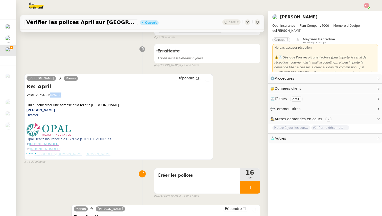
scroll to position [142, 0]
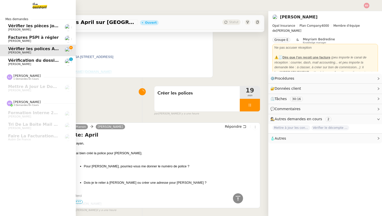
click at [19, 60] on span "Vérification du dossier A TRAITER - 6 octobre 2025" at bounding box center [65, 60] width 115 height 5
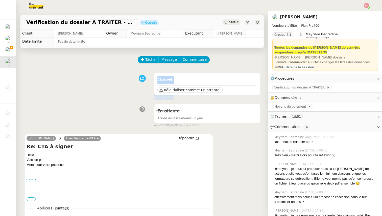
drag, startPoint x: 97, startPoint y: 82, endPoint x: 163, endPoint y: 55, distance: 71.4
click at [120, 93] on div "Ouvert Réinitialiser comme ' En attente' false il y a 2 minutes" at bounding box center [142, 84] width 236 height 29
click at [150, 58] on span "Tâche" at bounding box center [150, 60] width 10 height 6
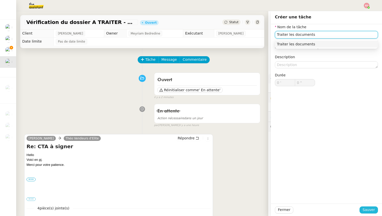
type input "Traiter les documents"
click at [364, 208] on span "Sauver" at bounding box center [368, 210] width 12 height 6
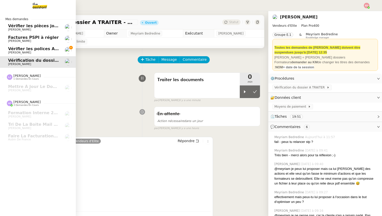
click at [15, 54] on span "[PERSON_NAME]" at bounding box center [19, 52] width 23 height 3
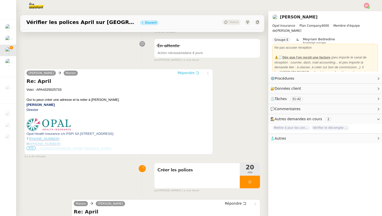
scroll to position [50, 0]
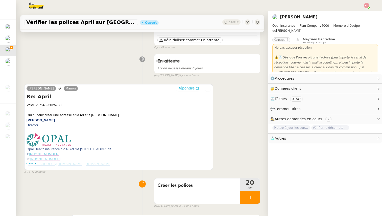
click at [185, 90] on span "Répondre" at bounding box center [185, 88] width 17 height 5
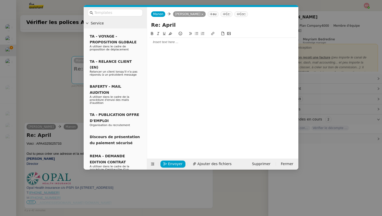
click at [158, 48] on div at bounding box center [222, 91] width 147 height 120
click at [156, 41] on div at bounding box center [222, 42] width 147 height 5
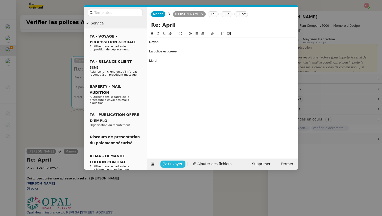
click at [167, 164] on button "Envoyer" at bounding box center [172, 164] width 25 height 7
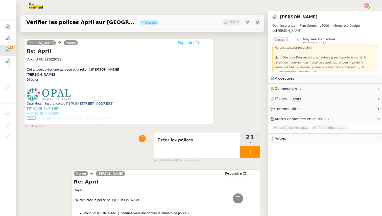
scroll to position [233, 0]
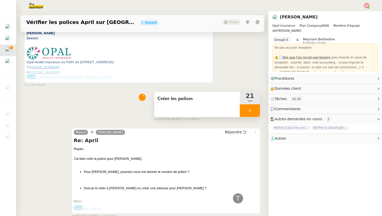
click at [257, 109] on div at bounding box center [249, 110] width 20 height 13
click at [260, 109] on button at bounding box center [260, 110] width 0 height 13
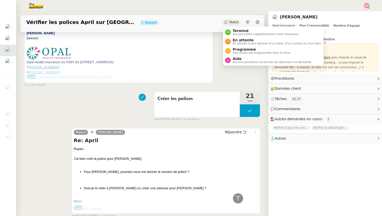
click at [231, 21] on span "Statut" at bounding box center [233, 22] width 9 height 4
click at [234, 30] on span "Terminé" at bounding box center [265, 31] width 67 height 4
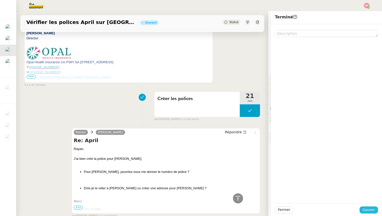
click at [369, 207] on button "Sauver" at bounding box center [368, 210] width 18 height 7
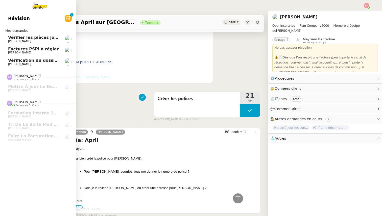
click at [14, 61] on span "Vérification du dossier A TRAITER - 6 octobre 2025" at bounding box center [65, 60] width 115 height 5
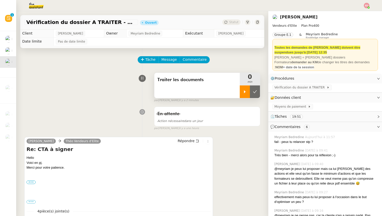
click at [244, 93] on icon at bounding box center [245, 92] width 4 height 4
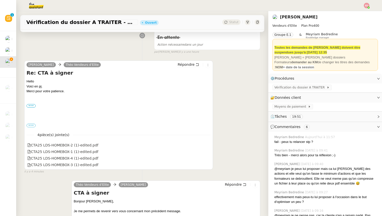
scroll to position [78, 0]
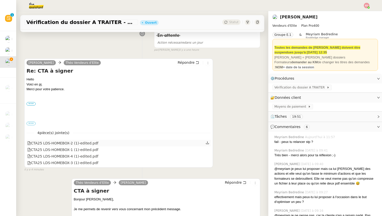
click at [208, 142] on icon at bounding box center [207, 143] width 4 height 4
click at [207, 150] on icon at bounding box center [207, 150] width 4 height 4
click at [207, 156] on icon at bounding box center [207, 156] width 4 height 4
click at [209, 162] on icon at bounding box center [207, 163] width 4 height 4
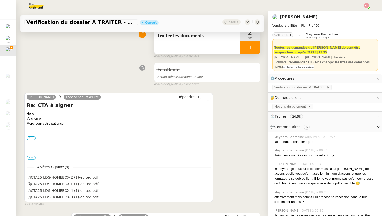
scroll to position [0, 0]
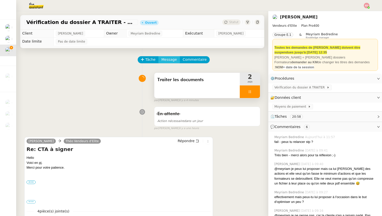
click at [171, 58] on span "Message" at bounding box center [168, 60] width 15 height 6
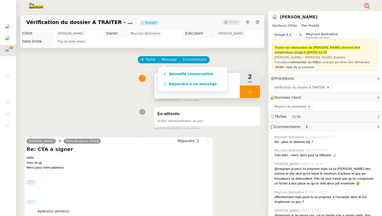
click at [174, 74] on span "Nouvelle conversation" at bounding box center [191, 74] width 44 height 4
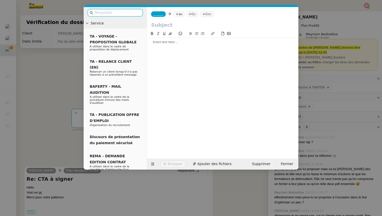
click at [157, 13] on span "_______" at bounding box center [158, 14] width 11 height 4
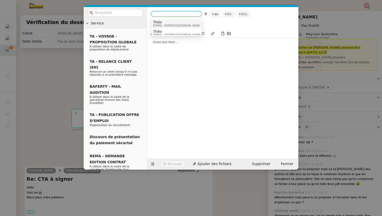
click at [163, 22] on span "Théo" at bounding box center [177, 22] width 48 height 4
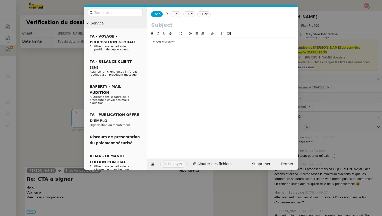
click at [176, 15] on nz-tag "au" at bounding box center [175, 14] width 11 height 6
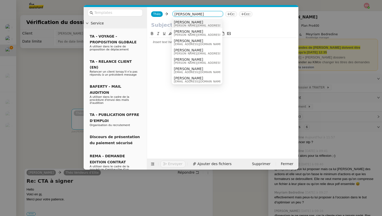
type input "sylvie"
click at [192, 27] on nz-option-item "Sylvie SUCRA sylvie.sucra@vendeurs-elite.fr" at bounding box center [197, 23] width 50 height 9
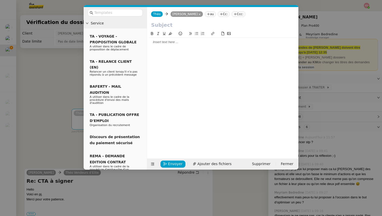
click at [159, 27] on input "text" at bounding box center [222, 25] width 143 height 8
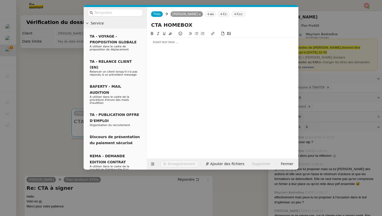
type input "CTA HOMEBOX"
click at [159, 43] on div at bounding box center [222, 42] width 147 height 5
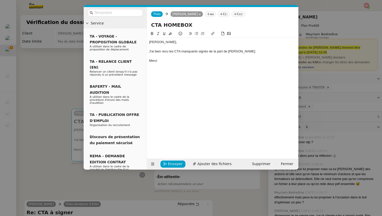
click at [166, 51] on div "J'ai bien recu les CTA manquants signés de la part de Laurent." at bounding box center [222, 51] width 147 height 5
click at [0, 0] on lt-span "reçu" at bounding box center [0, 0] width 0 height 0
click at [63, 75] on nz-modal-container "Service TA - VOYAGE - PROPOSITION GLOBALE A utiliser dans le cadre de propositi…" at bounding box center [191, 108] width 382 height 216
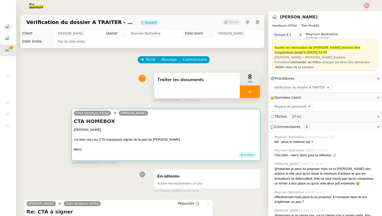
click at [147, 149] on div "Merci" at bounding box center [166, 149] width 184 height 5
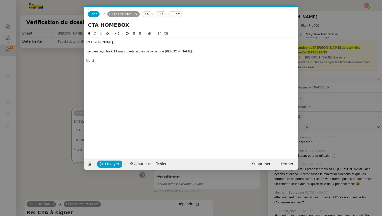
scroll to position [0, 11]
click at [110, 165] on span "Envoyer" at bounding box center [112, 164] width 14 height 6
click at [110, 165] on span "Confirmer l'envoi" at bounding box center [120, 164] width 30 height 6
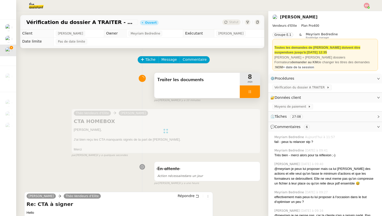
click at [256, 89] on div at bounding box center [249, 92] width 20 height 13
click at [256, 89] on button at bounding box center [255, 92] width 10 height 13
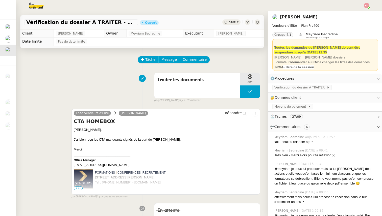
click at [234, 22] on span "Statut" at bounding box center [233, 22] width 9 height 4
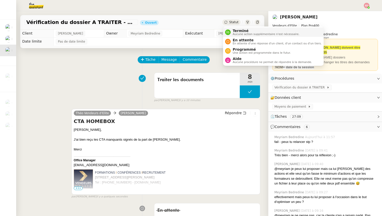
click at [239, 29] on span "Terminé" at bounding box center [265, 31] width 67 height 4
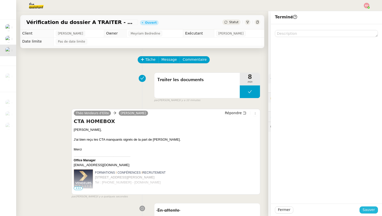
click at [367, 209] on span "Sauver" at bounding box center [368, 210] width 12 height 6
